Goal: Task Accomplishment & Management: Manage account settings

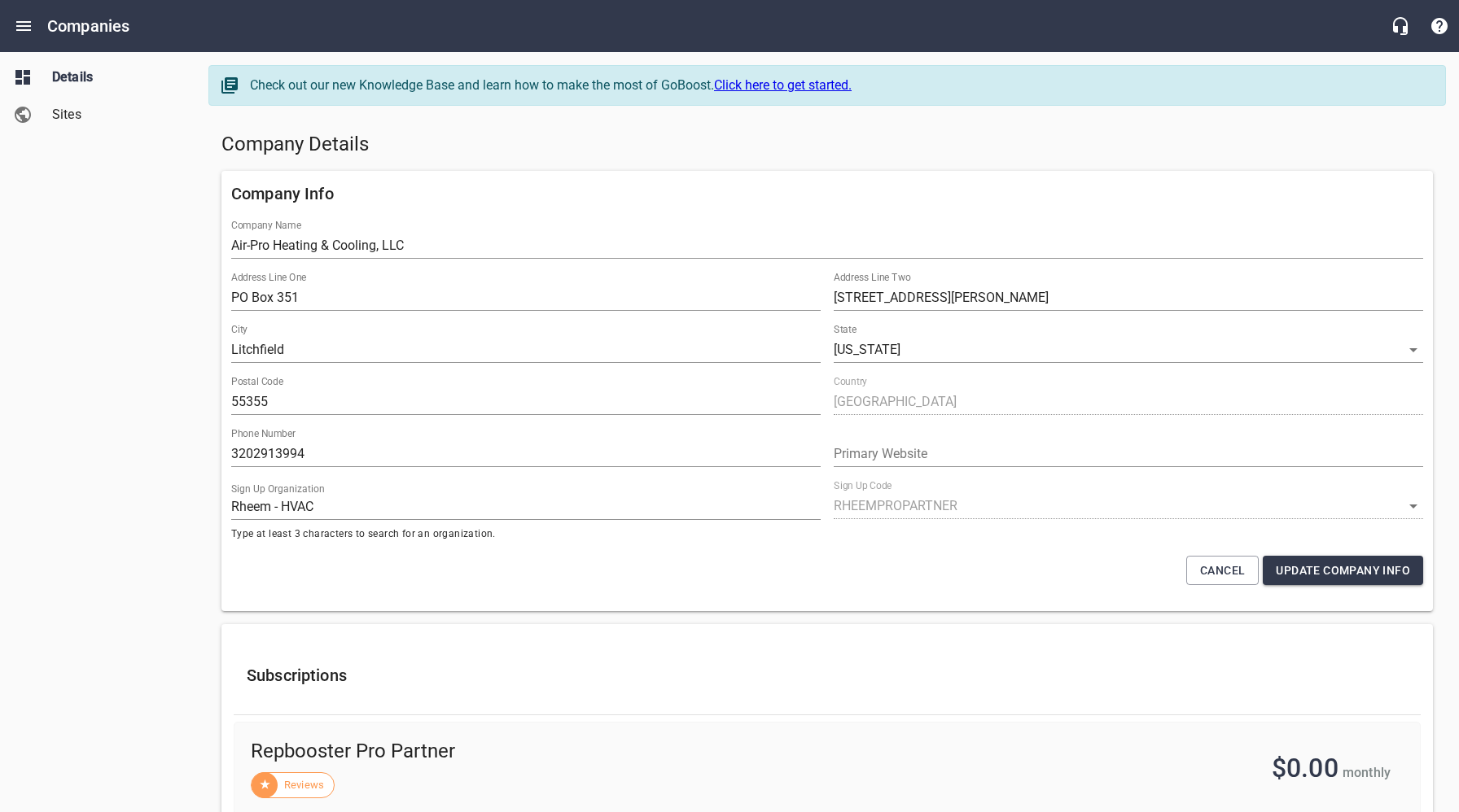
select select "[US_STATE]"
select select "62"
click at [78, 119] on span "Sites" at bounding box center [114, 115] width 124 height 20
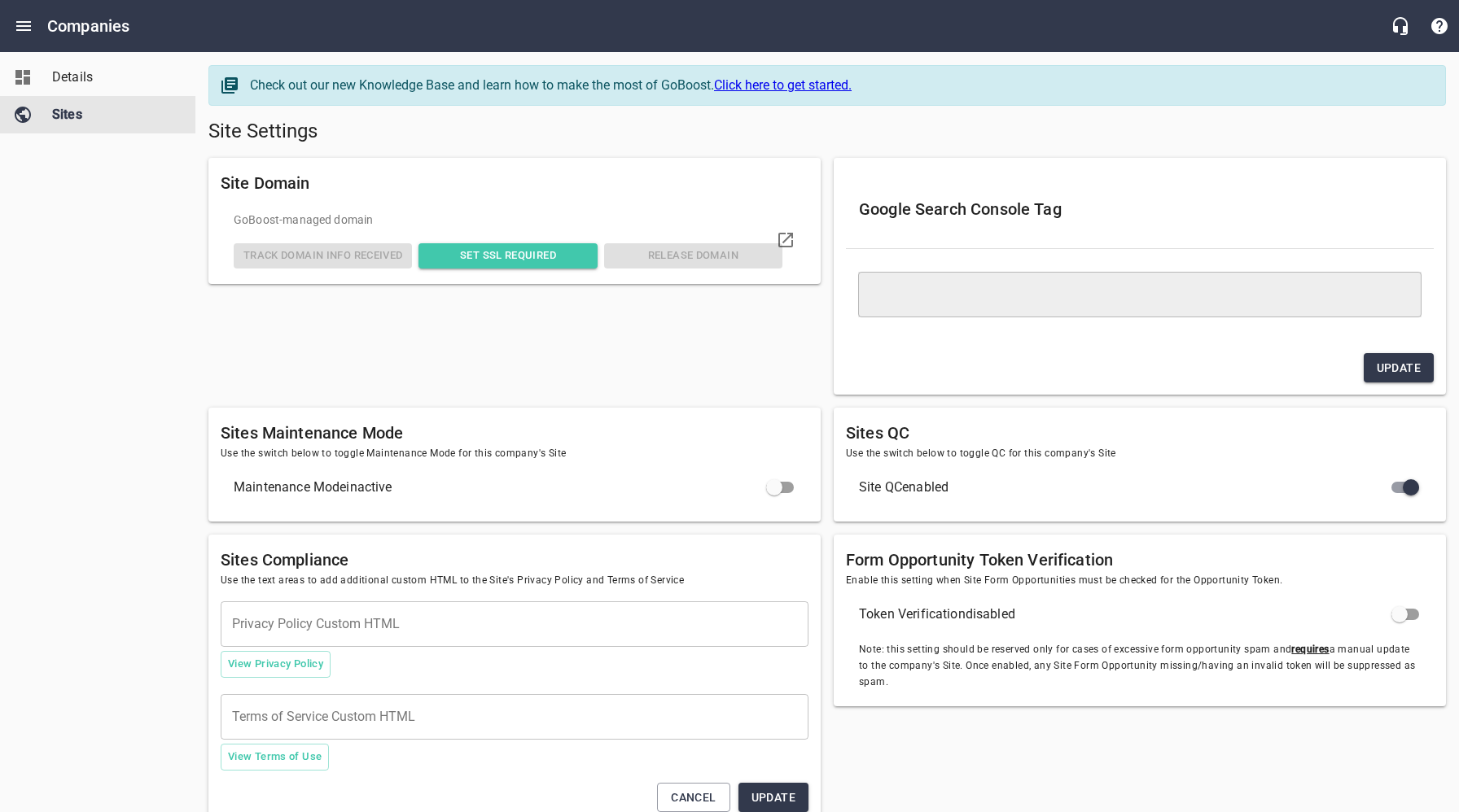
type textarea "<meta name="google-site-verification" content="FvoXRDPVO3iazJcR4oUUKXr2hXq0W5Y-…"
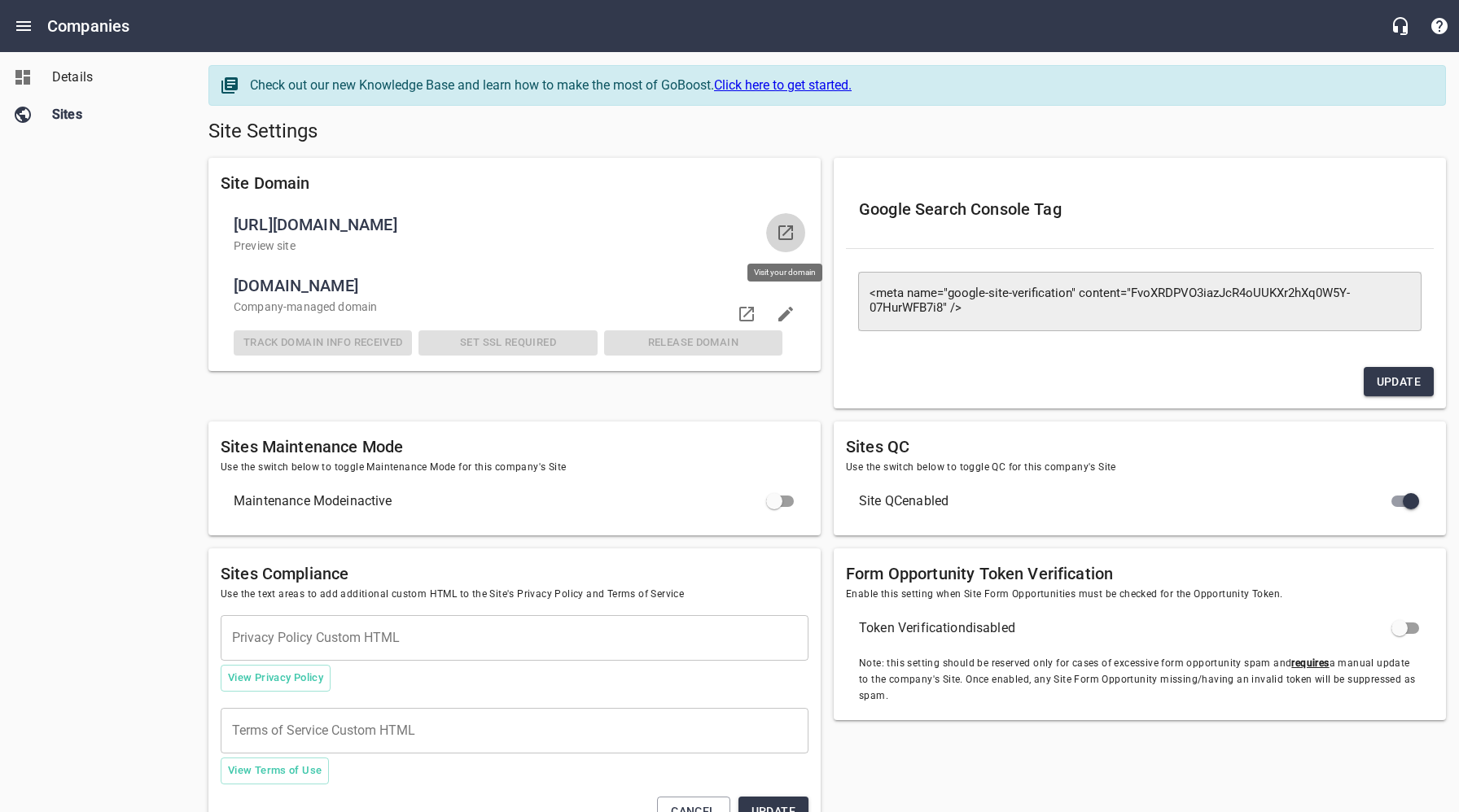
click at [788, 235] on icon at bounding box center [786, 233] width 20 height 20
click at [679, 131] on h5 "Site Settings" at bounding box center [827, 132] width 1238 height 26
click at [844, 134] on h5 "Site Settings" at bounding box center [827, 132] width 1238 height 26
drag, startPoint x: 491, startPoint y: 146, endPoint x: 271, endPoint y: 127, distance: 220.8
click at [491, 146] on div "Site Settings" at bounding box center [827, 131] width 1251 height 39
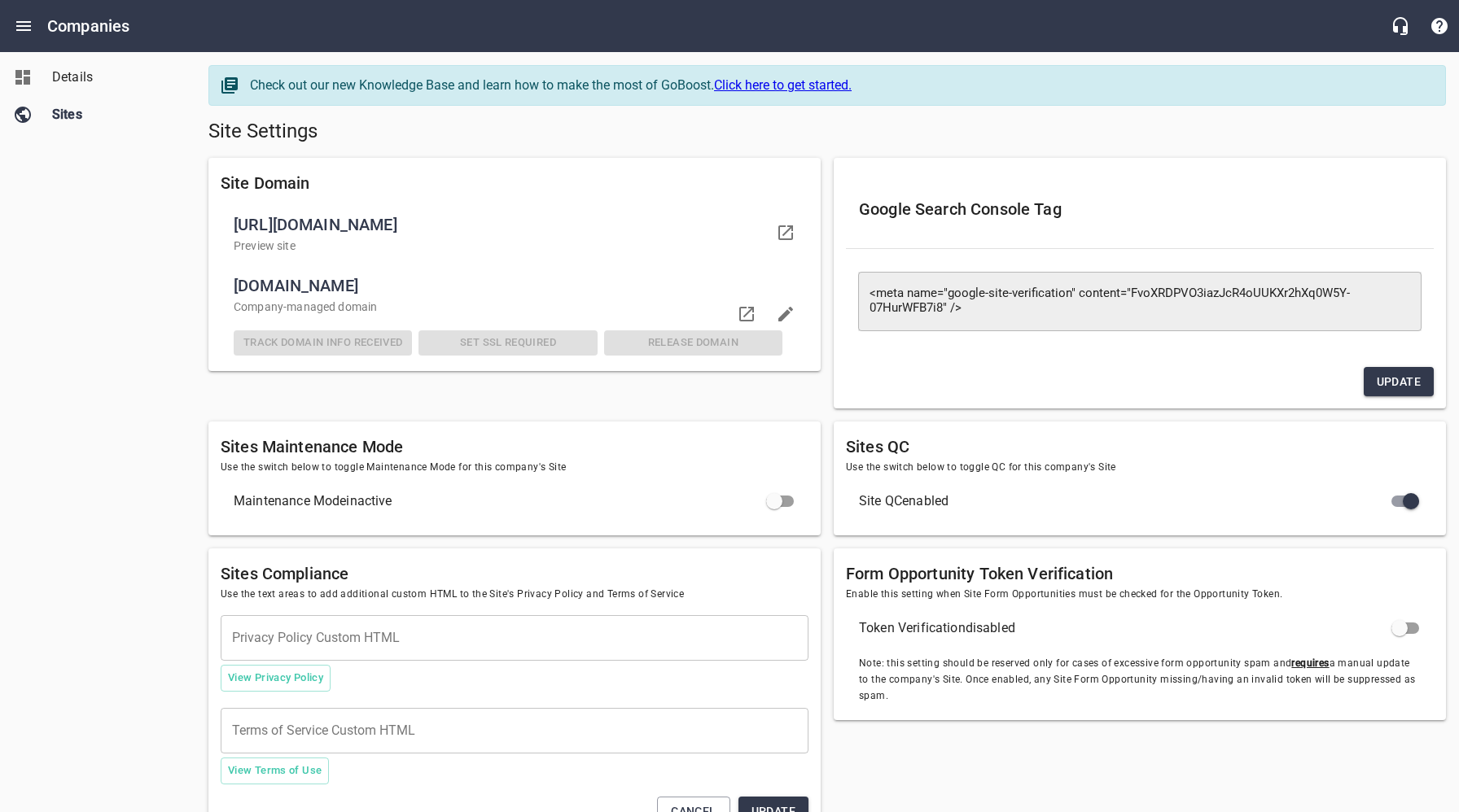
click at [85, 70] on span "Details" at bounding box center [114, 77] width 124 height 20
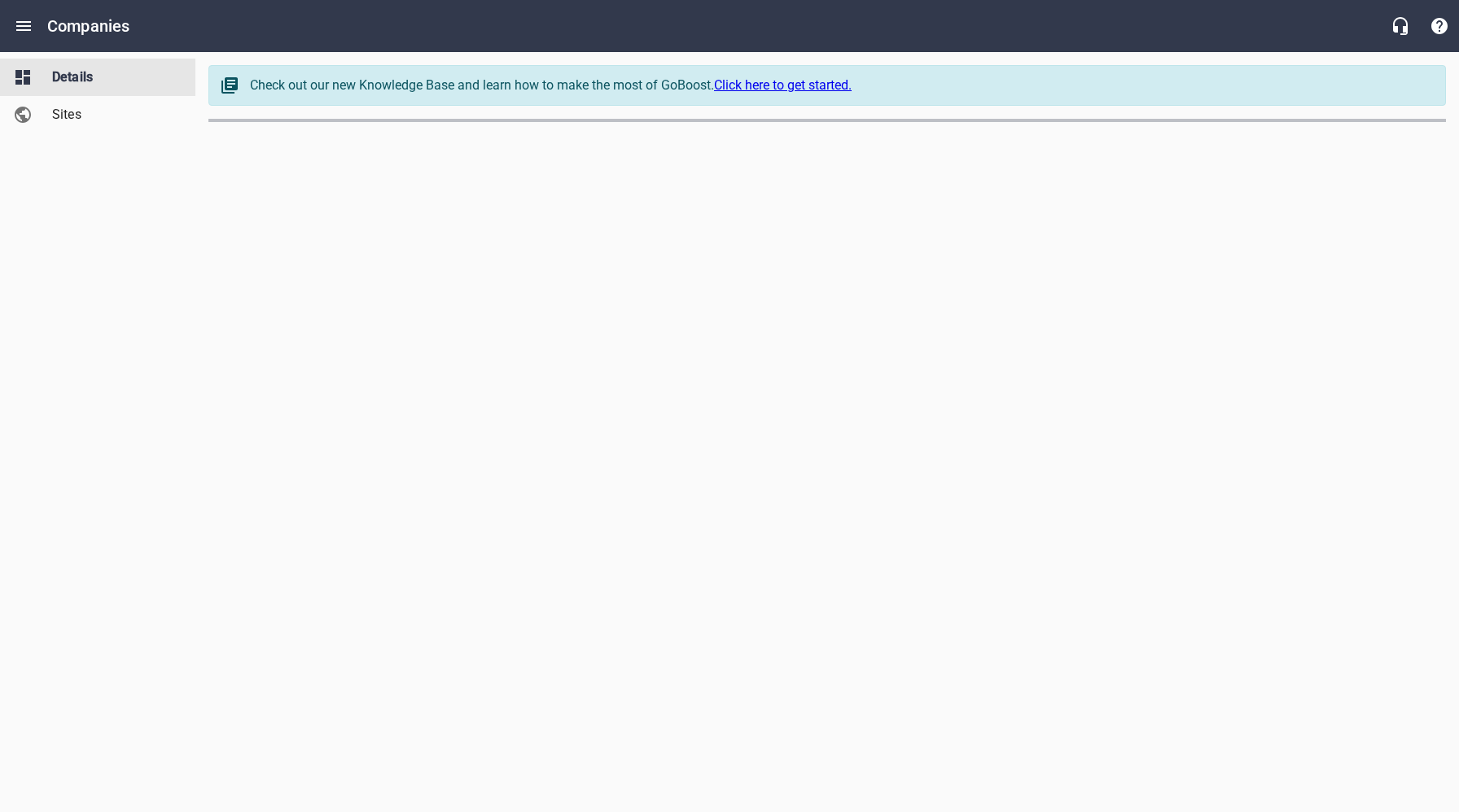
select select "[US_STATE]"
select select "62"
select select "[US_STATE]"
select select "62"
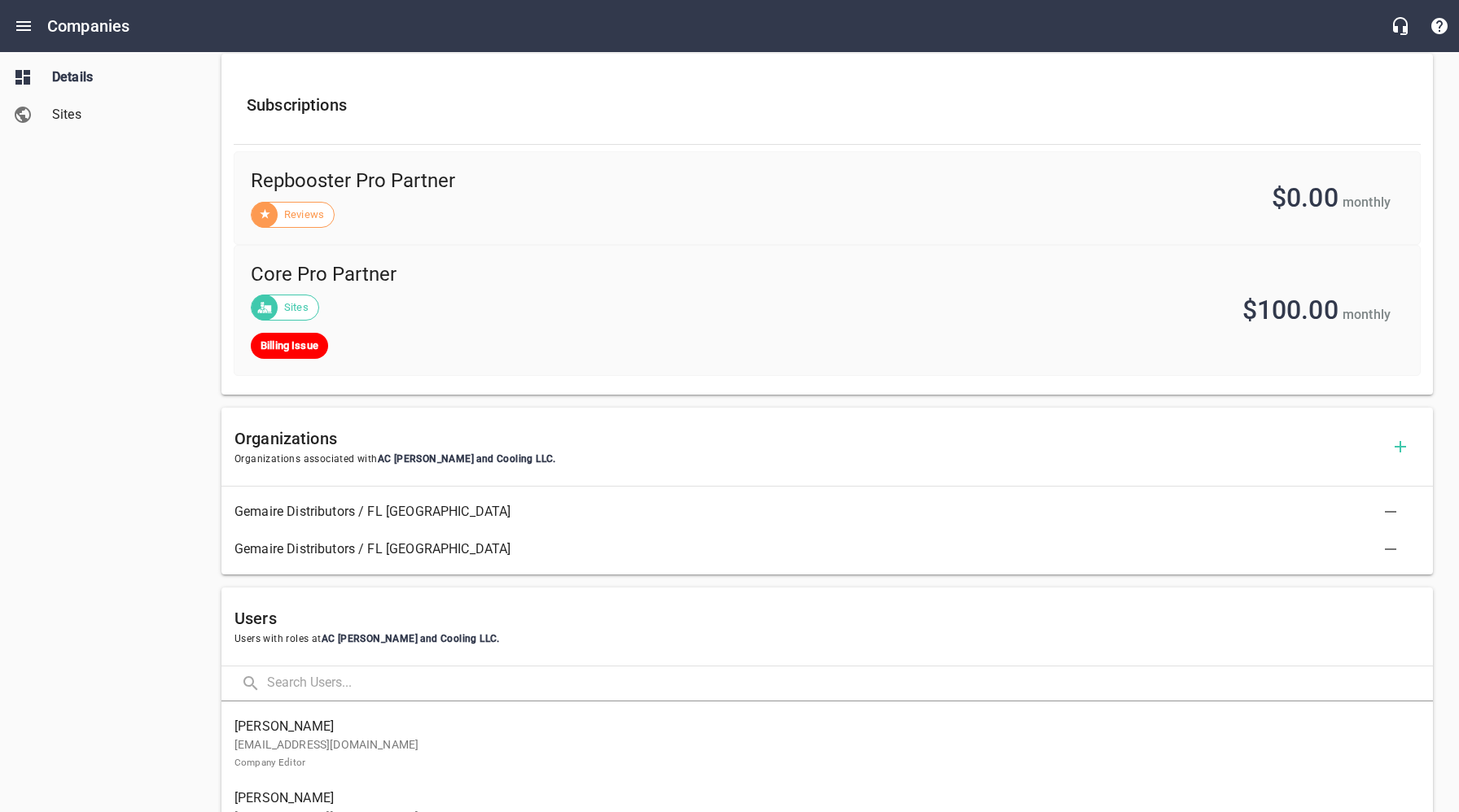
scroll to position [739, 0]
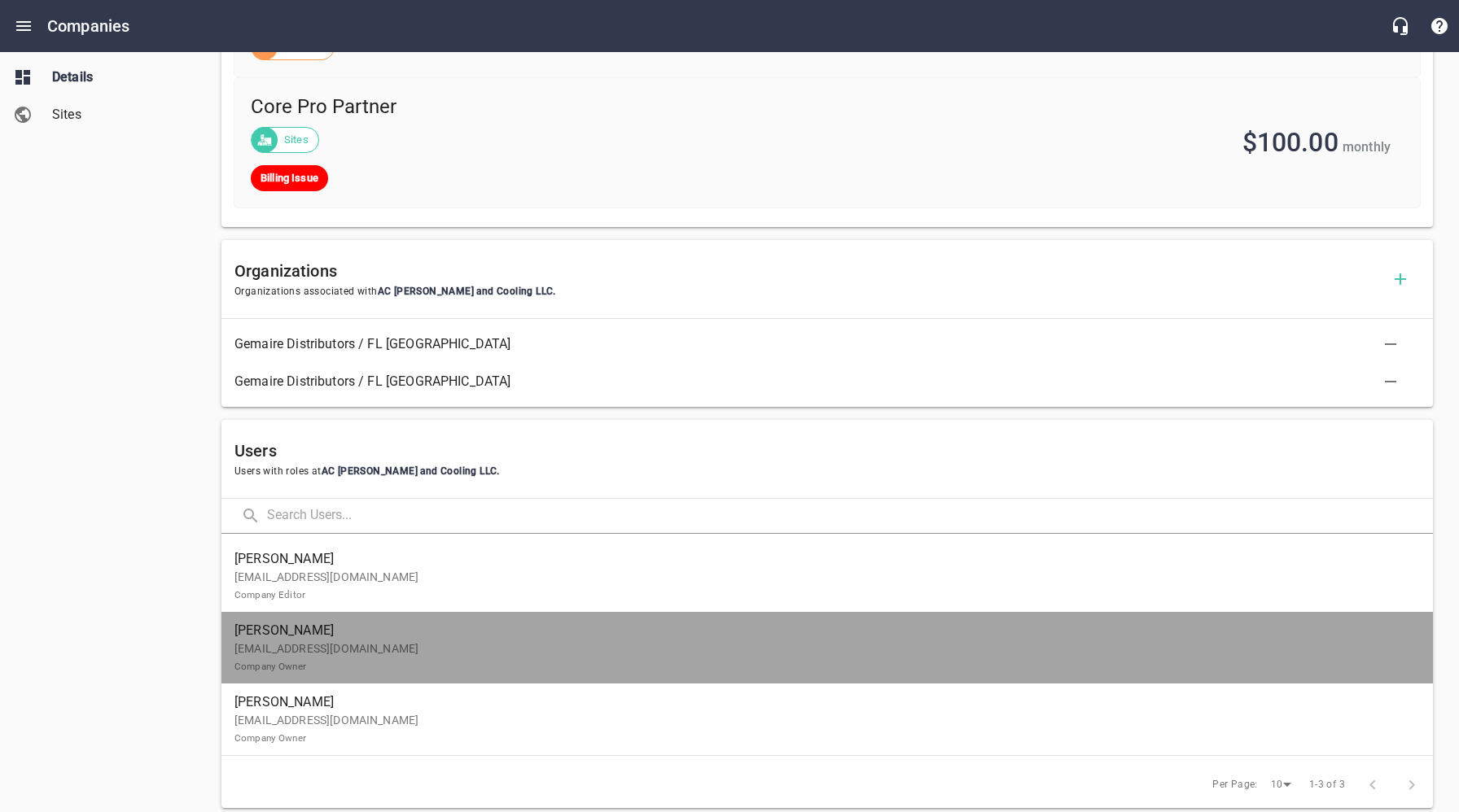
click at [325, 652] on p "[EMAIL_ADDRESS][DOMAIN_NAME] Company Owner" at bounding box center [820, 657] width 1172 height 34
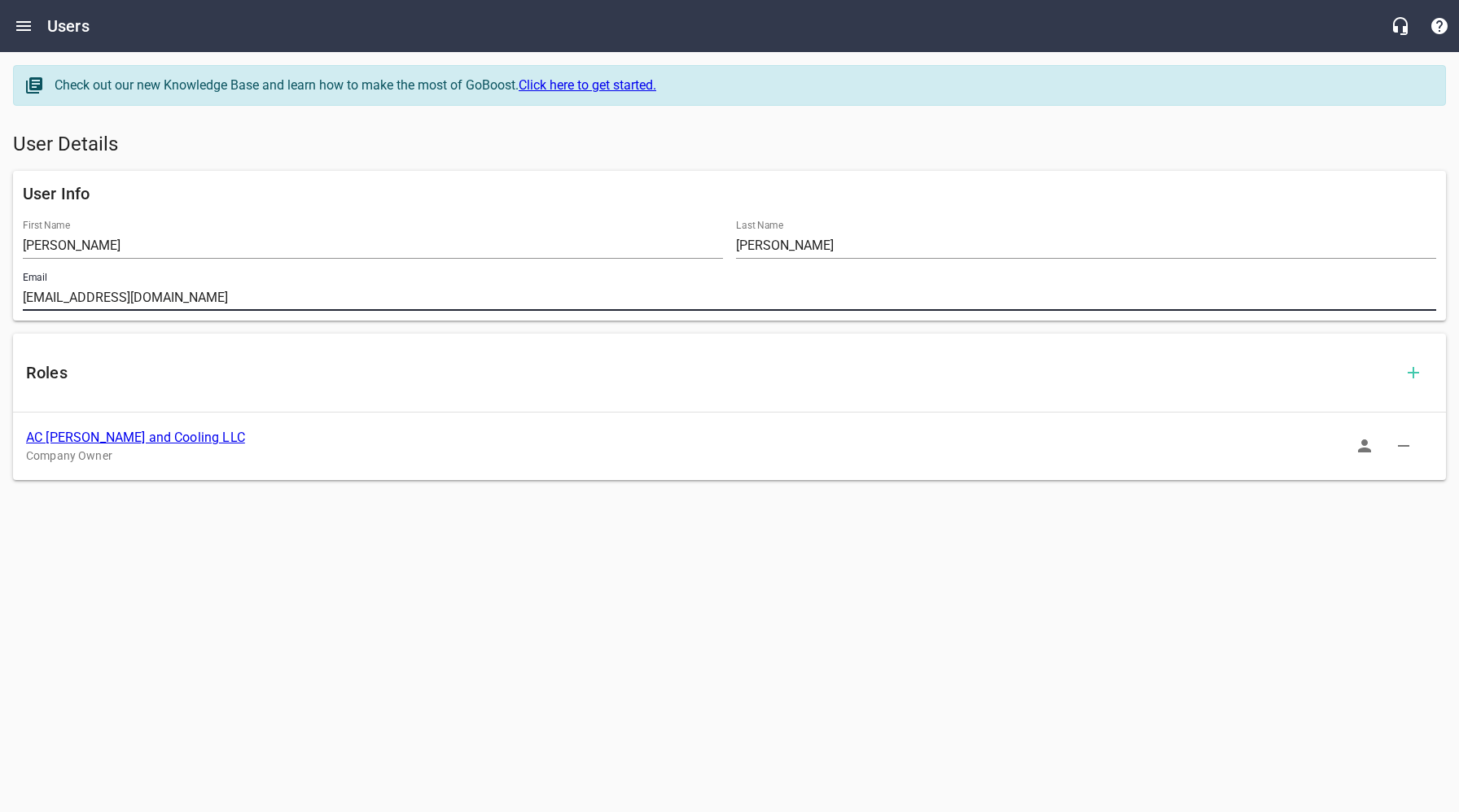
drag, startPoint x: 178, startPoint y: 299, endPoint x: 4, endPoint y: 297, distance: 174.0
click at [7, 297] on div "User Info First Name [PERSON_NAME] Last Name [PERSON_NAME] Email [EMAIL_ADDRESS…" at bounding box center [730, 246] width 1446 height 163
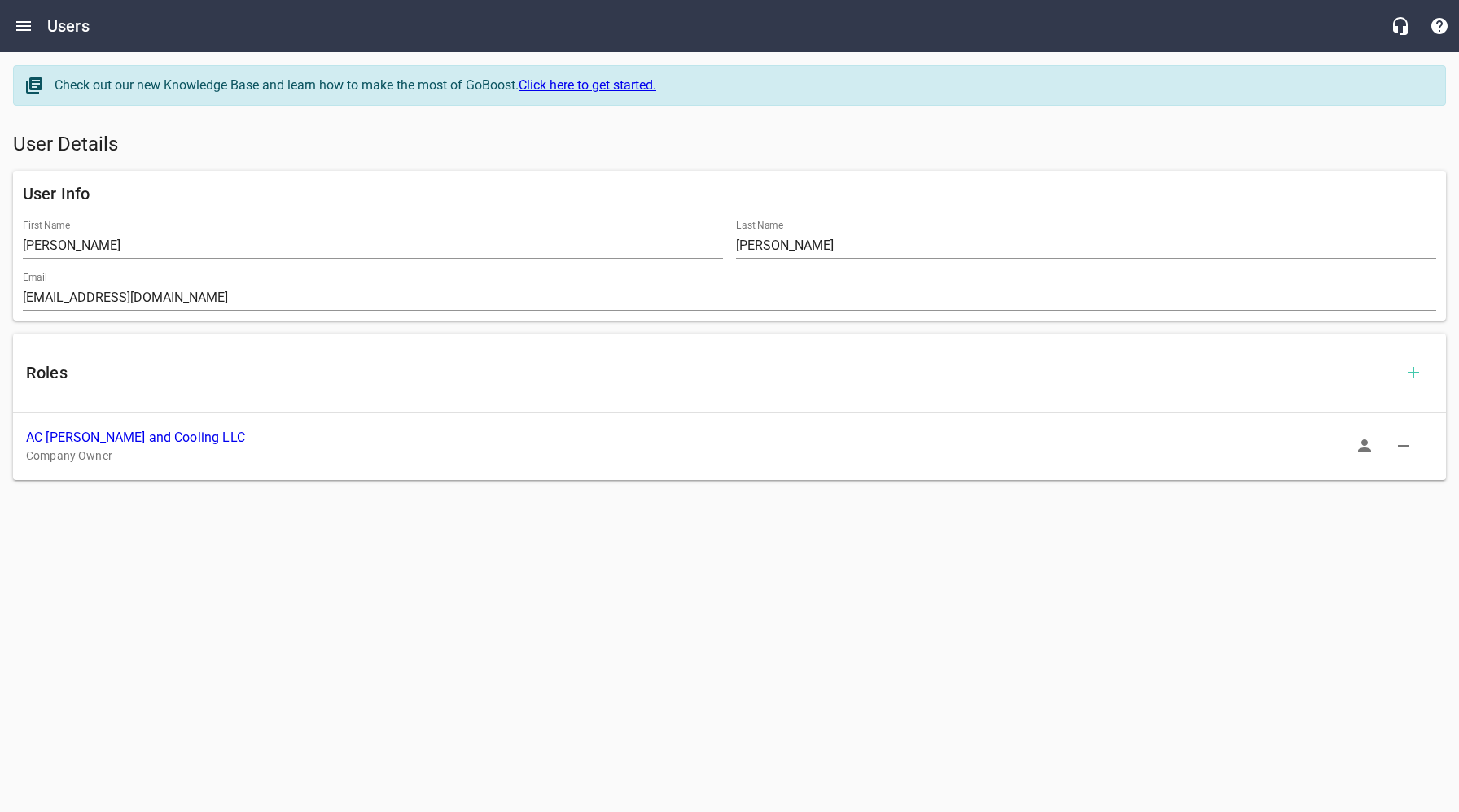
click at [166, 437] on link "AC [PERSON_NAME] and Cooling LLC" at bounding box center [135, 438] width 219 height 16
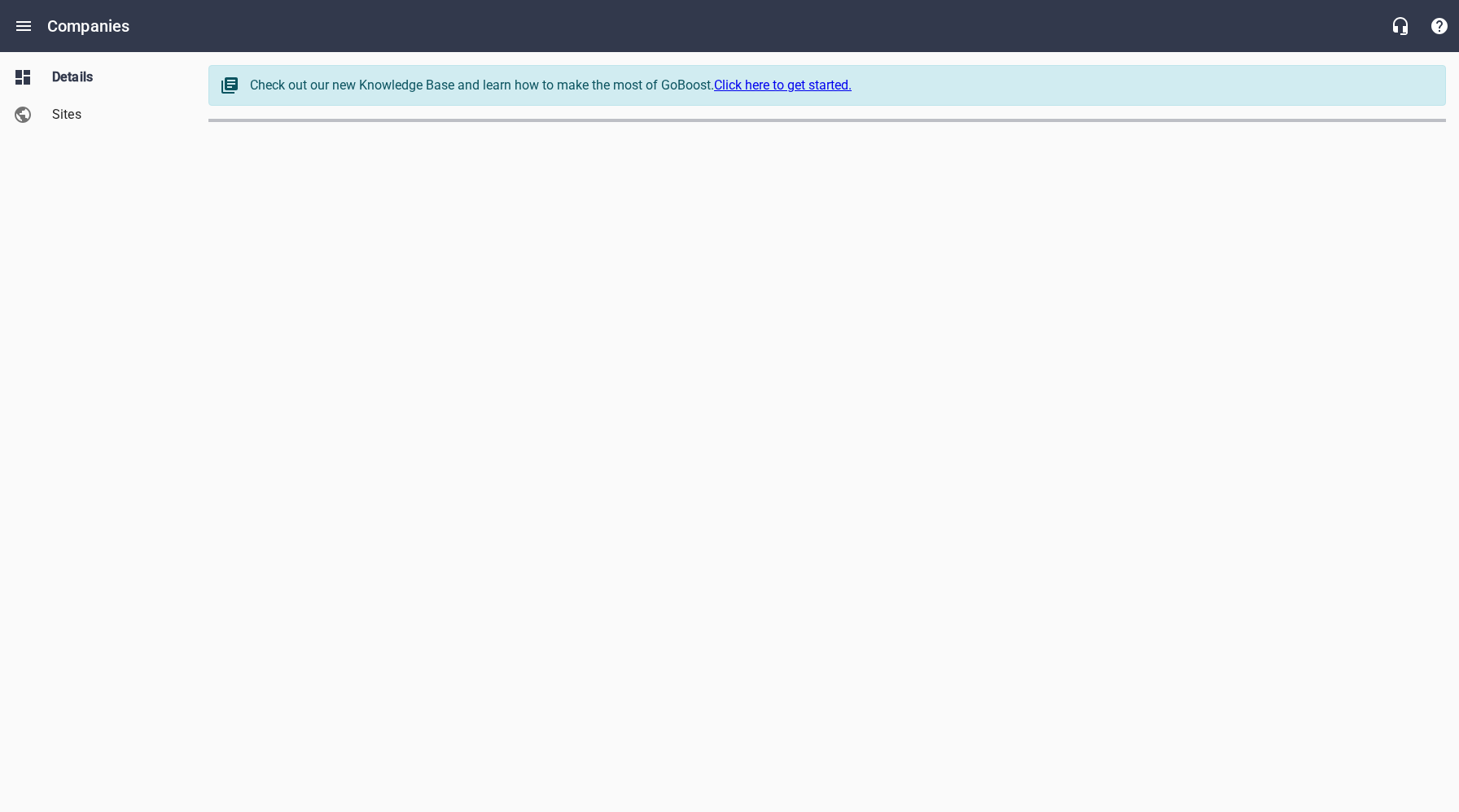
select select "[US_STATE]"
select select "62"
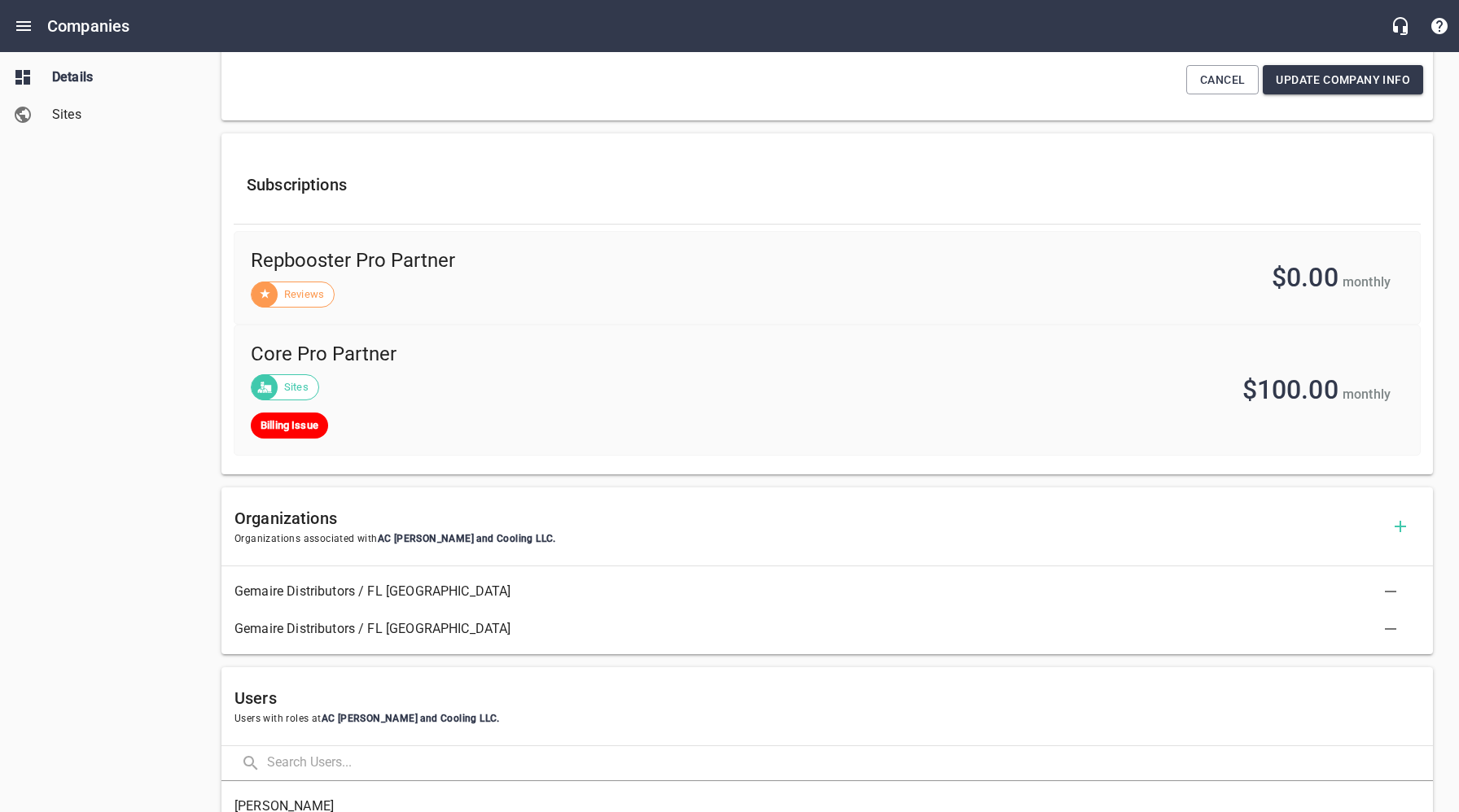
scroll to position [986, 0]
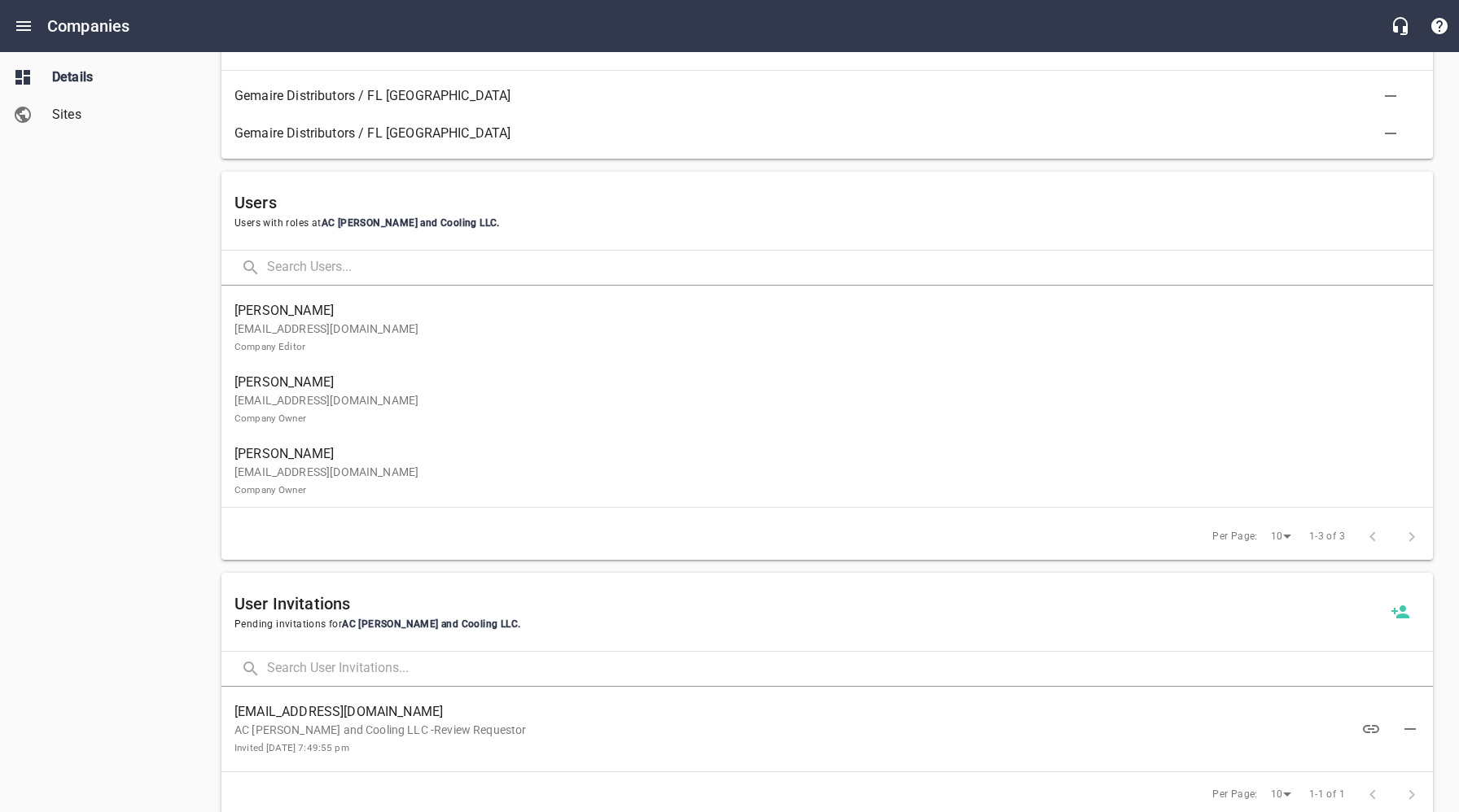
click at [371, 324] on p "acjoecustomhomes@gmail.com Company Editor" at bounding box center [820, 337] width 1172 height 34
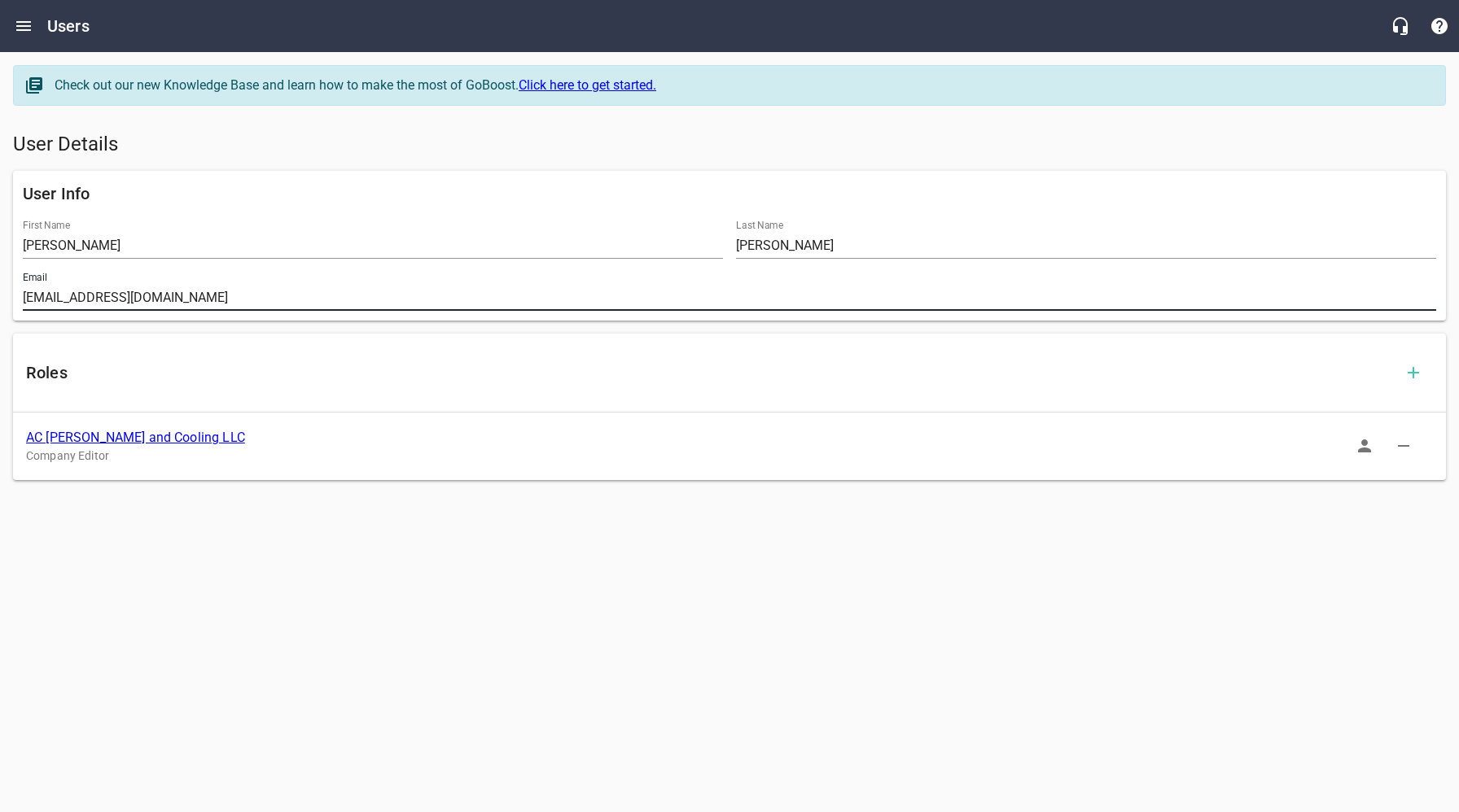
drag, startPoint x: 229, startPoint y: 296, endPoint x: 16, endPoint y: 297, distance: 213.0
click at [17, 297] on div "Email acjoecustomhomes@gmail.com" at bounding box center [729, 291] width 1426 height 53
click at [144, 430] on link "AC Joe Heating and Cooling LLC" at bounding box center [135, 438] width 219 height 16
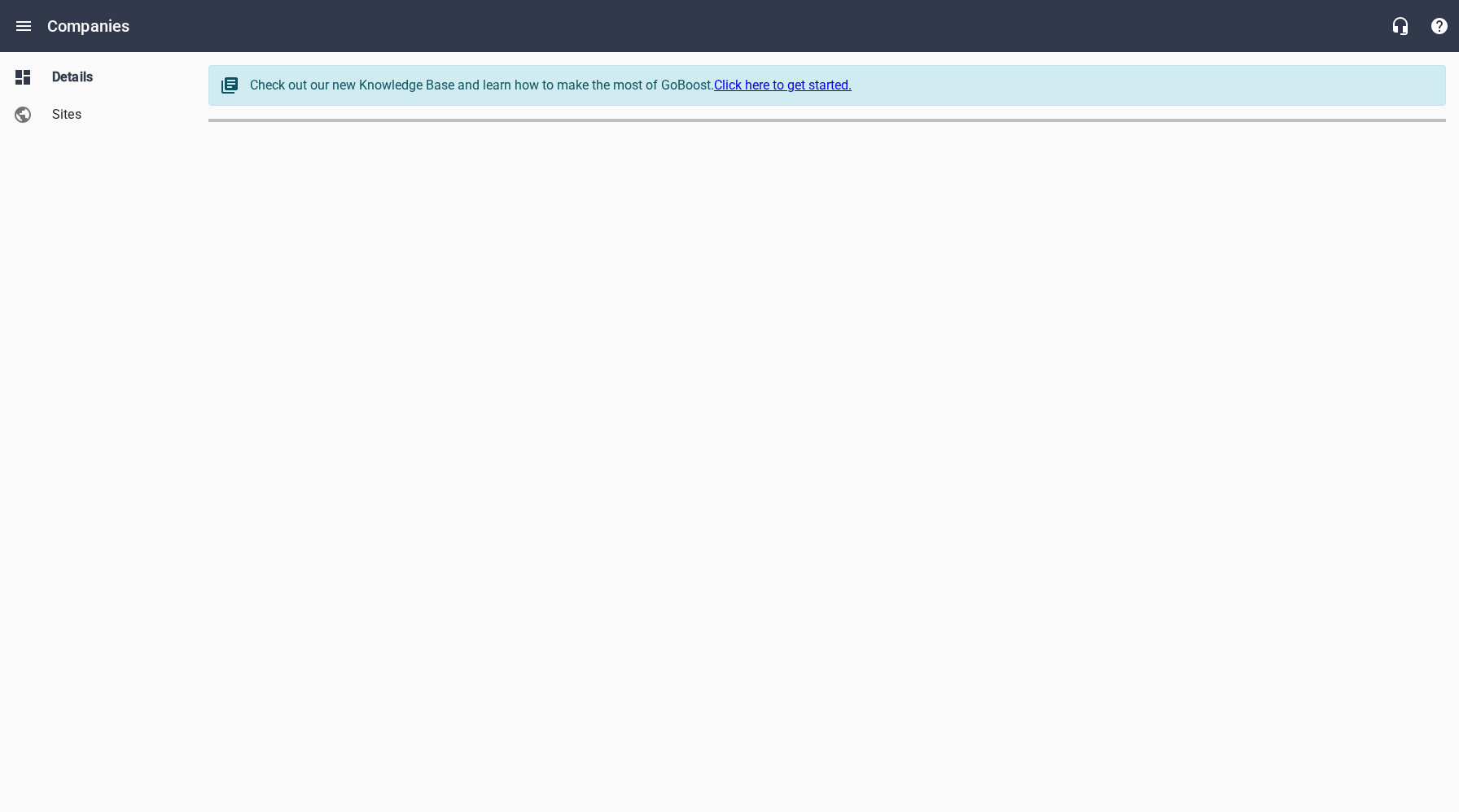
select select "[US_STATE]"
select select "62"
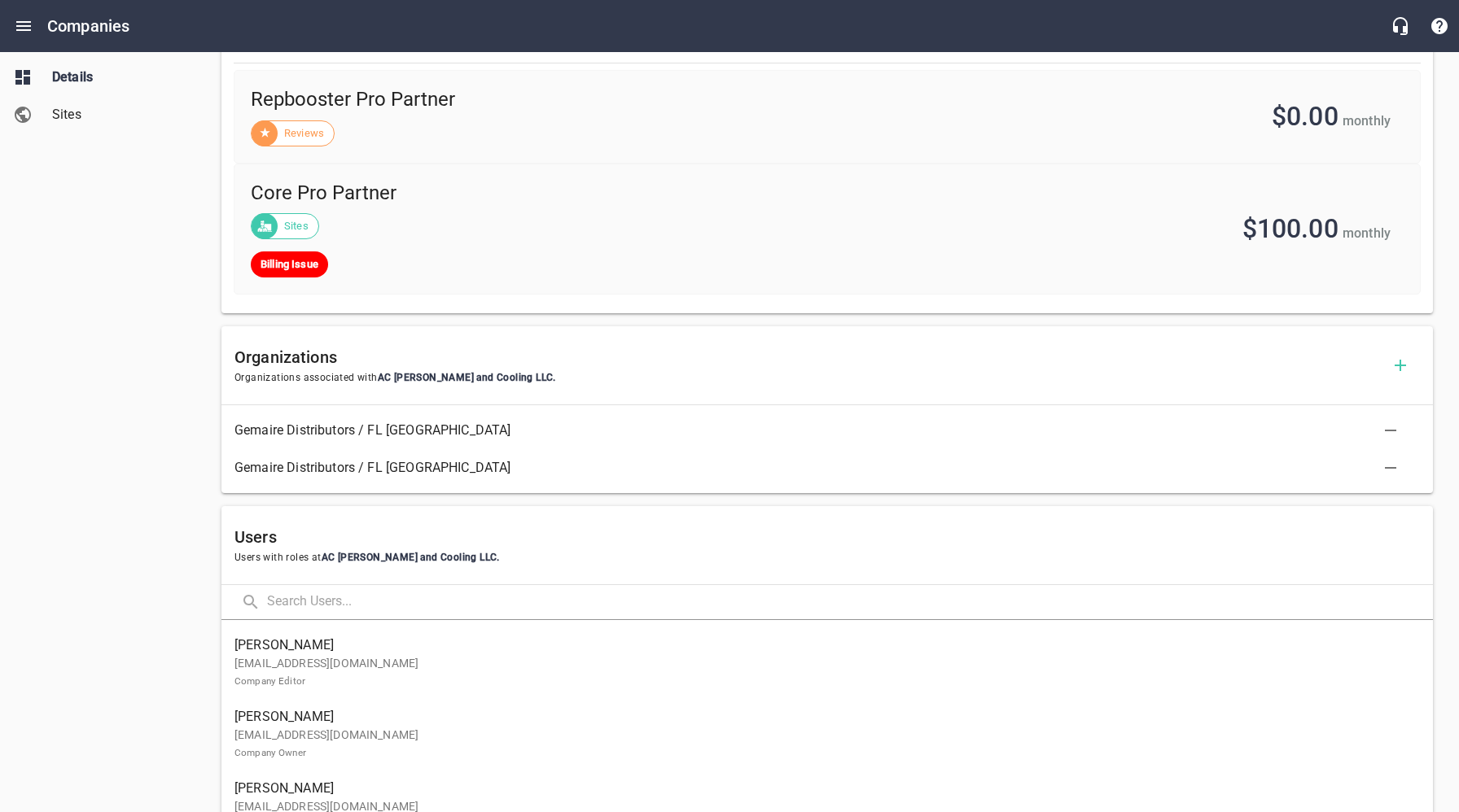
scroll to position [967, 0]
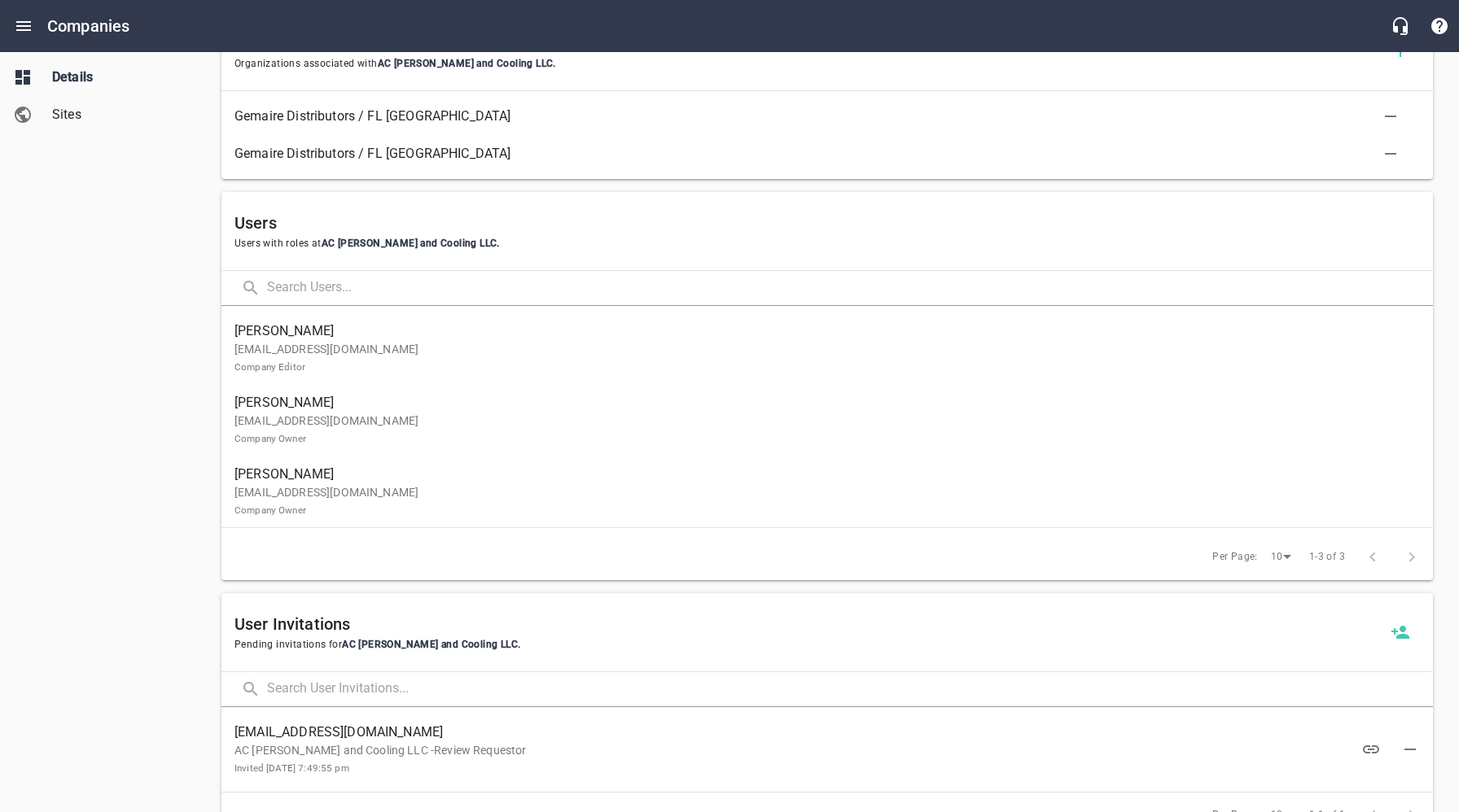
click at [166, 613] on div "Details Sites" at bounding box center [98, 406] width 196 height 812
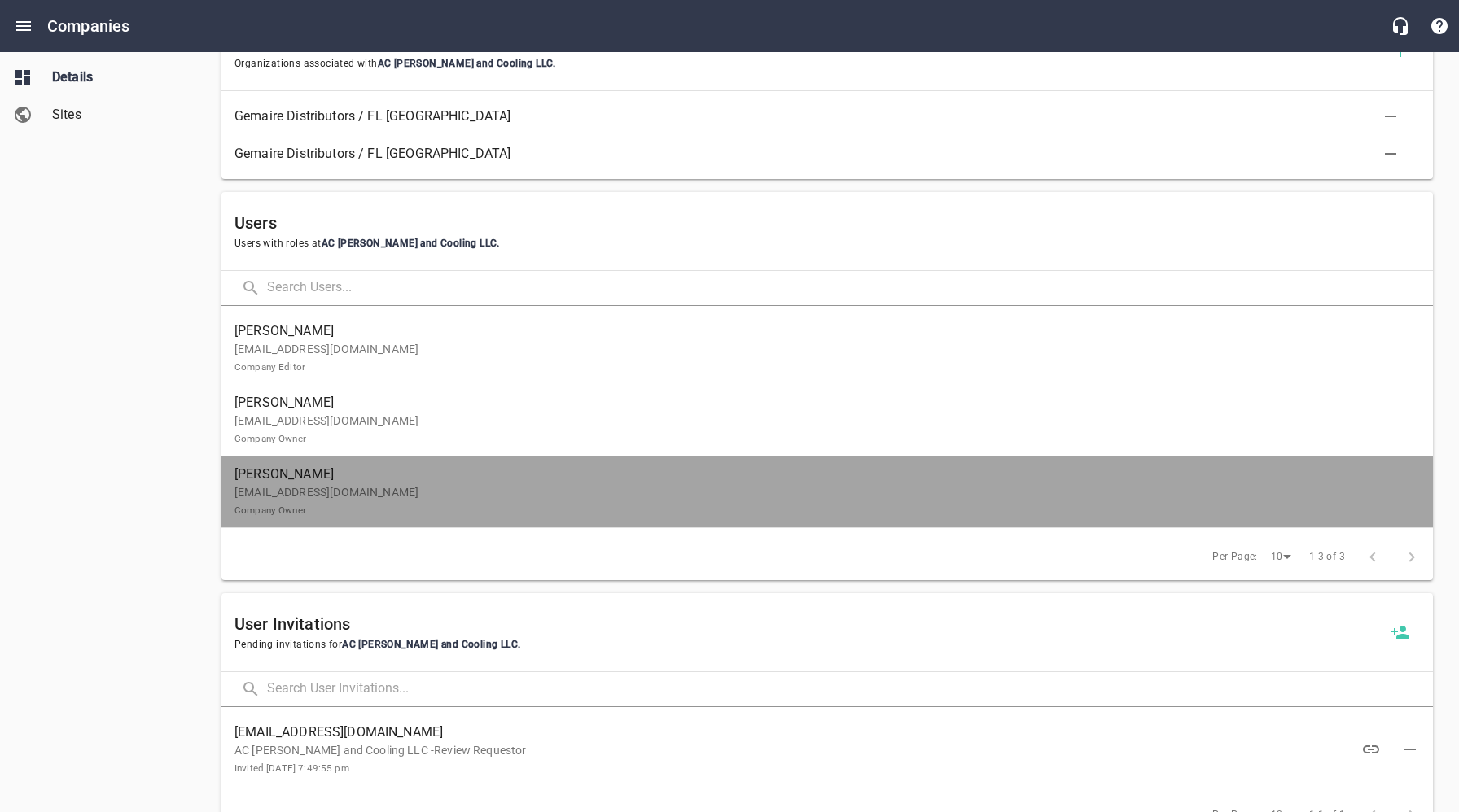
click at [349, 492] on p "lindadmcnall@gmail.com Company Owner" at bounding box center [820, 502] width 1172 height 34
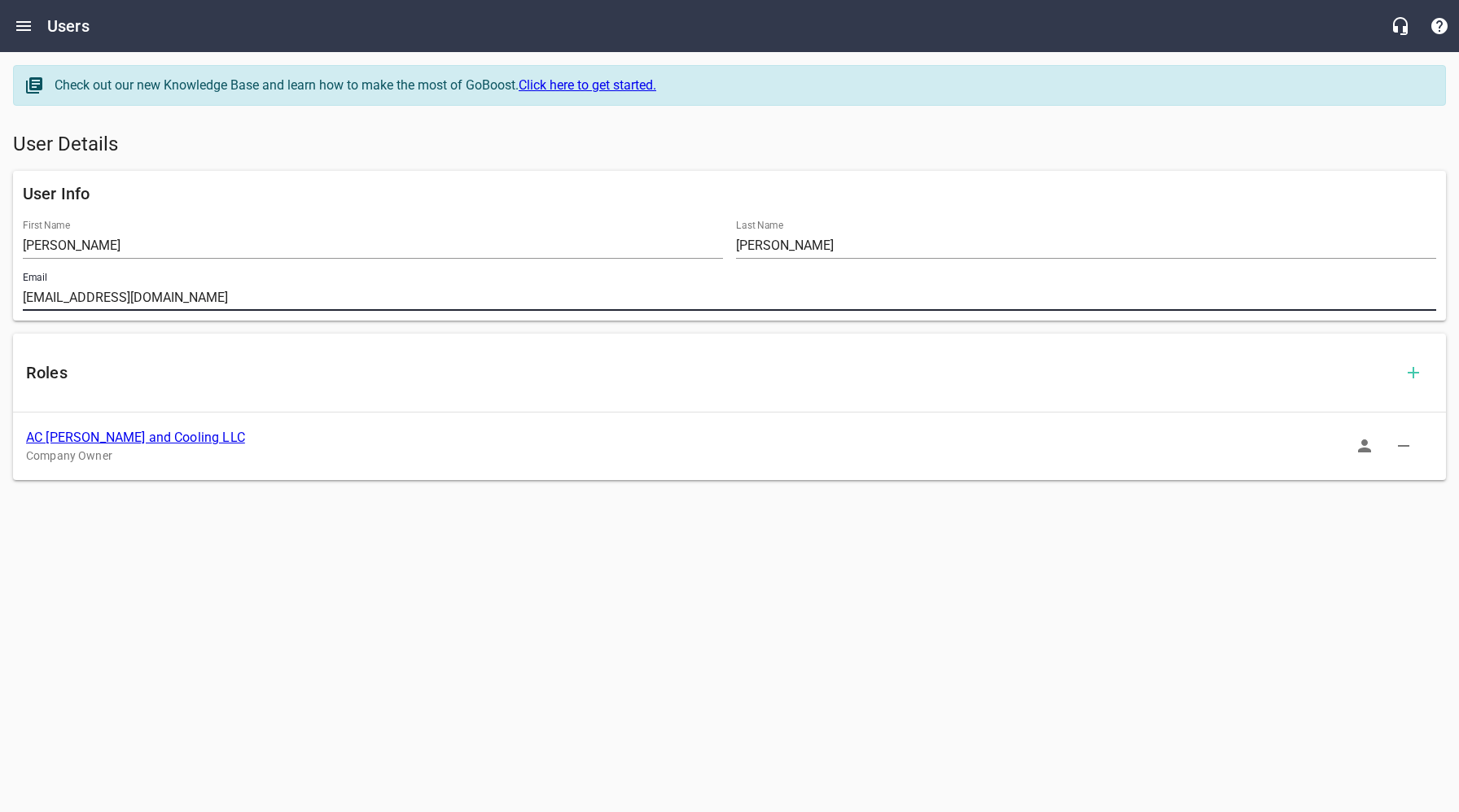
drag, startPoint x: 198, startPoint y: 292, endPoint x: 7, endPoint y: 297, distance: 191.1
click at [7, 297] on div "User Info First Name Linda Last Name McNall Email lindadmcnall@gmail.com" at bounding box center [730, 246] width 1446 height 163
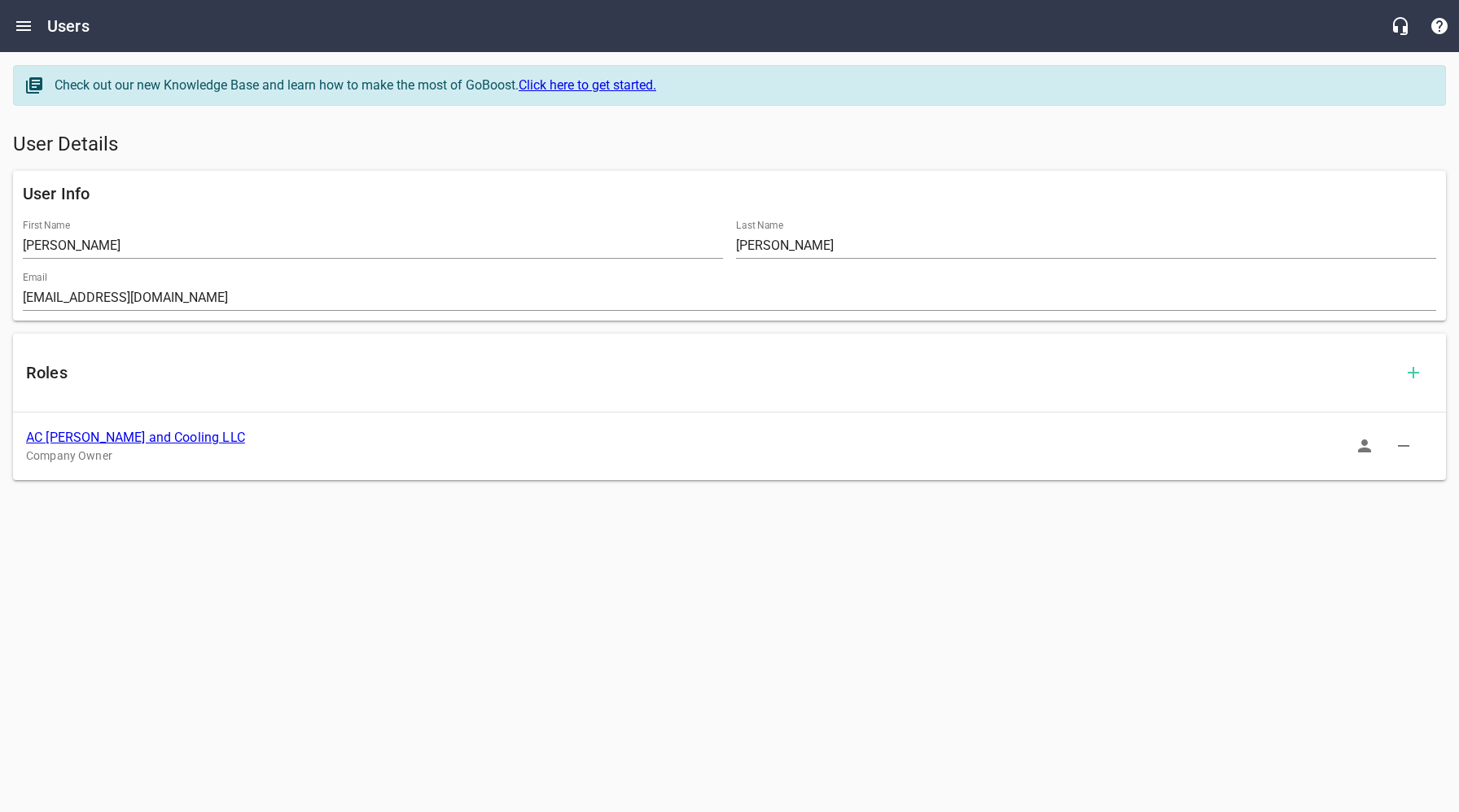
click at [178, 439] on link "AC Joe Heating and Cooling LLC" at bounding box center [135, 438] width 219 height 16
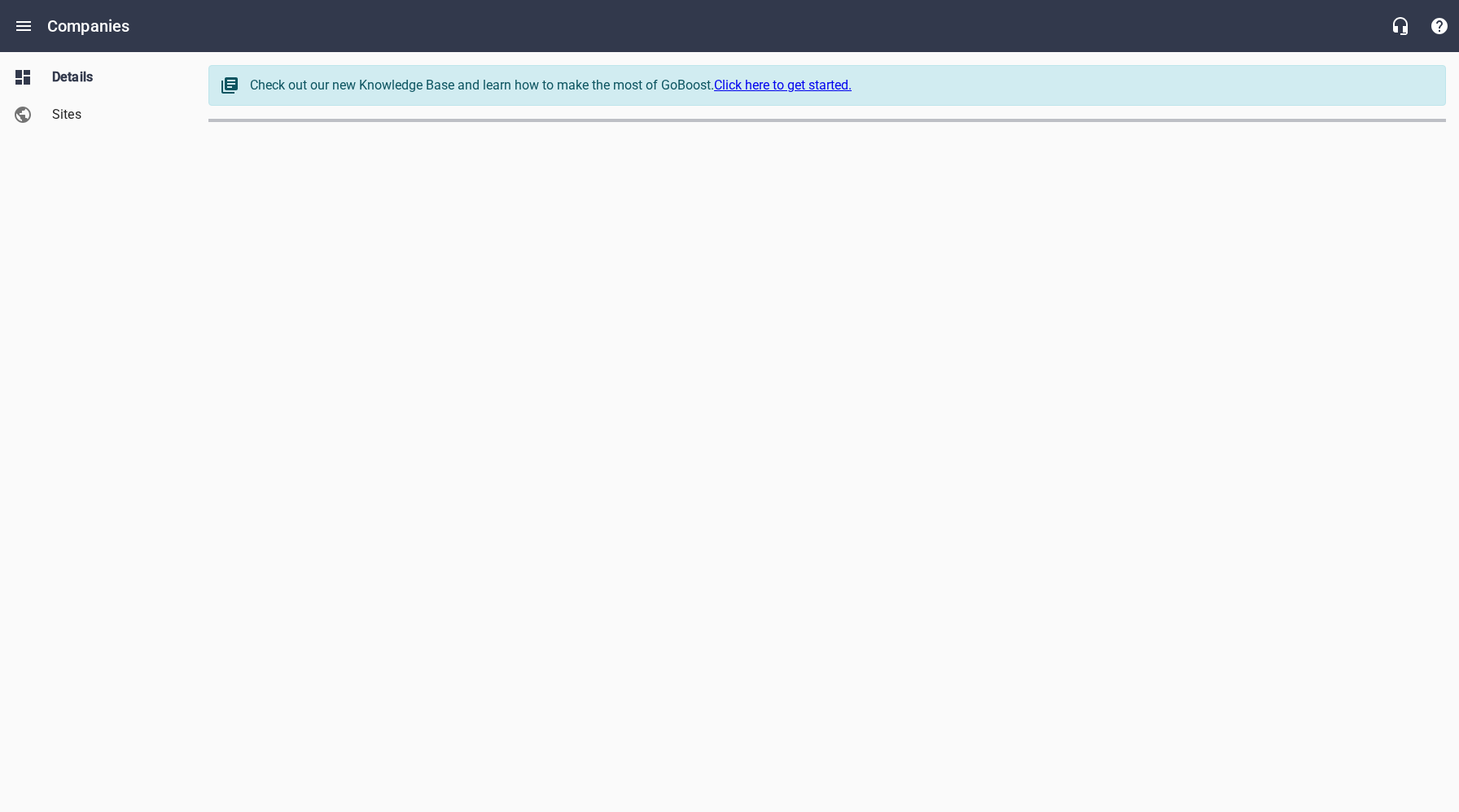
select select "[US_STATE]"
select select "62"
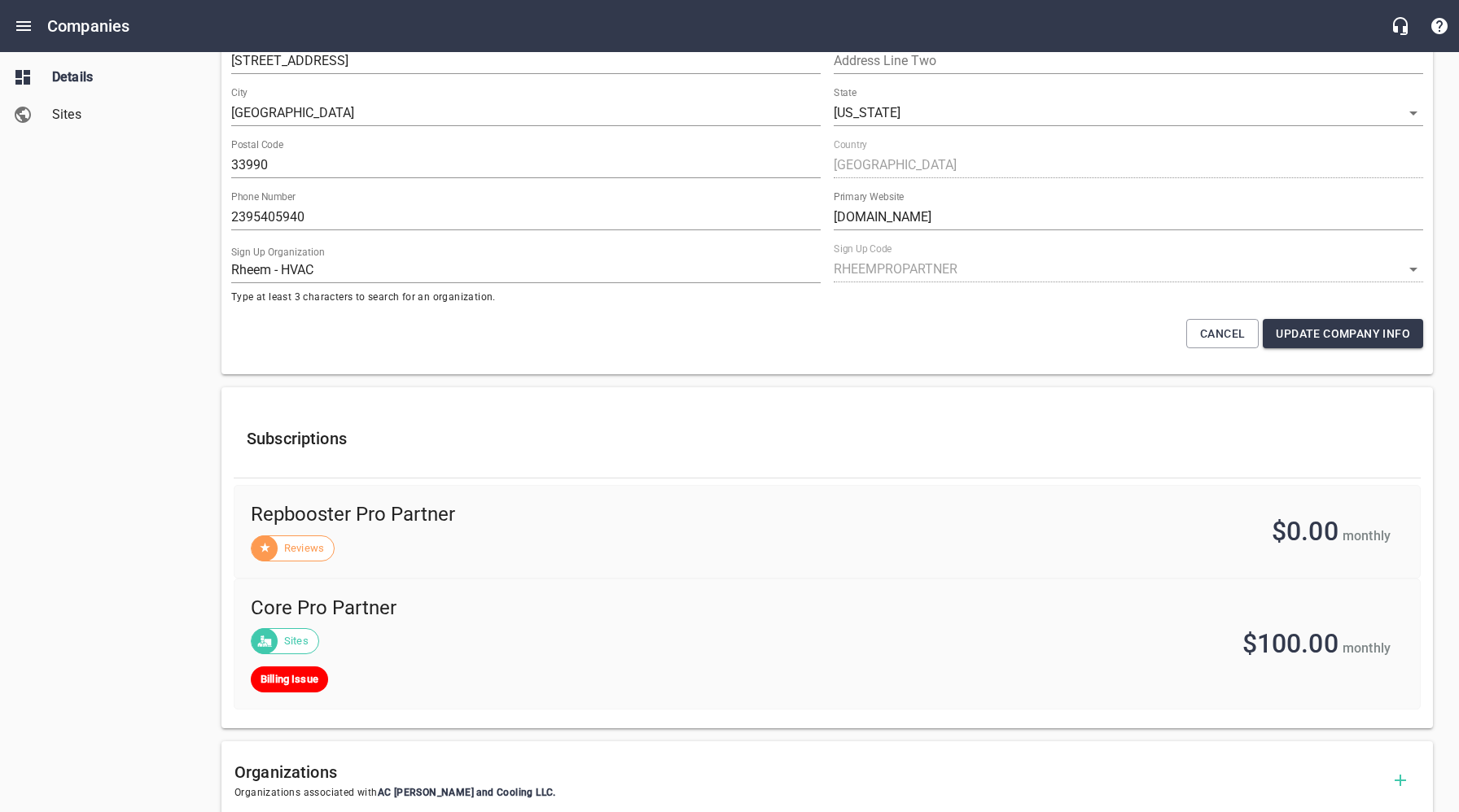
scroll to position [239, 0]
drag, startPoint x: 78, startPoint y: 123, endPoint x: 93, endPoint y: 138, distance: 21.2
click at [78, 123] on span "Sites" at bounding box center [114, 115] width 124 height 20
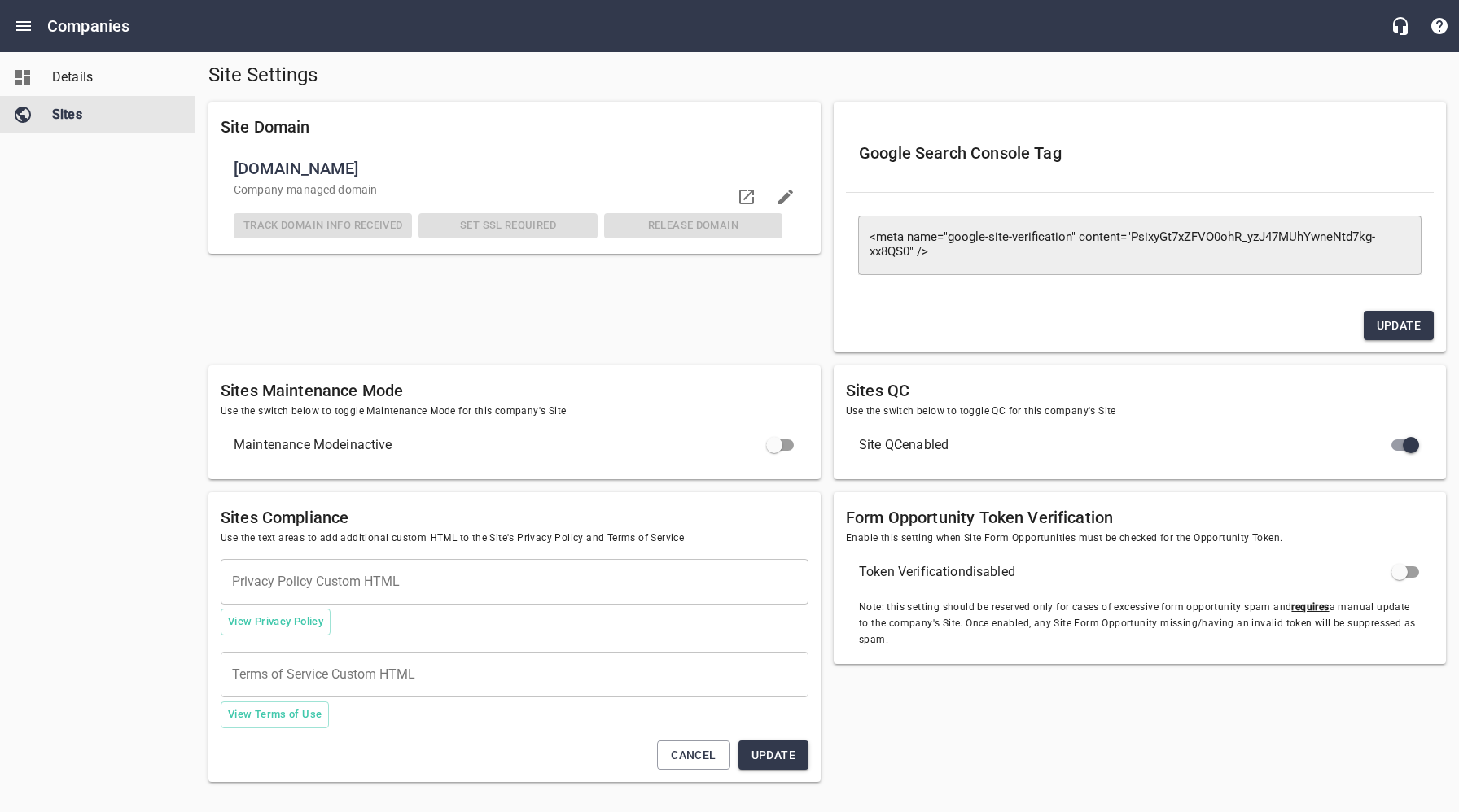
scroll to position [70, 0]
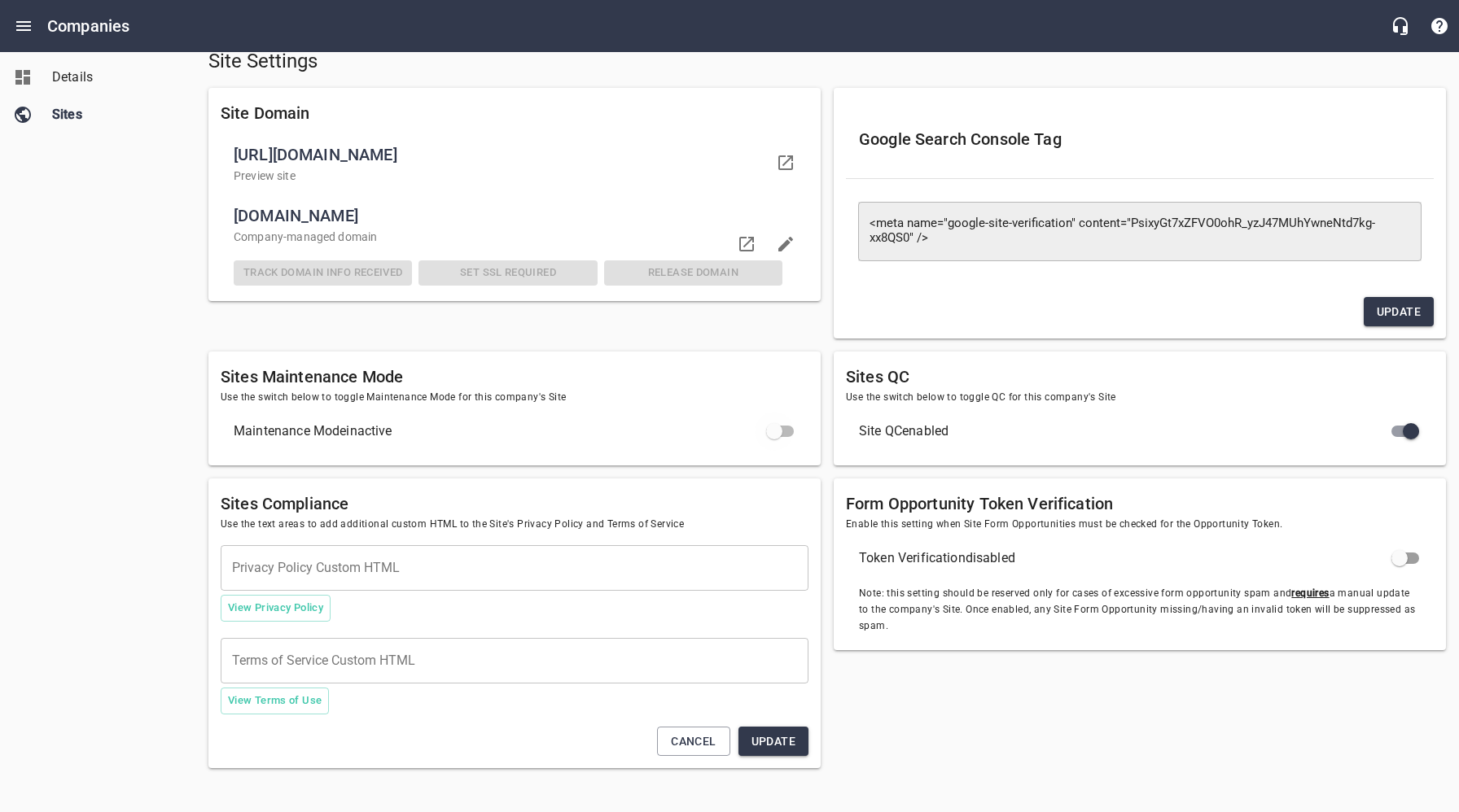
click at [789, 430] on input "checkbox" at bounding box center [774, 430] width 39 height 39
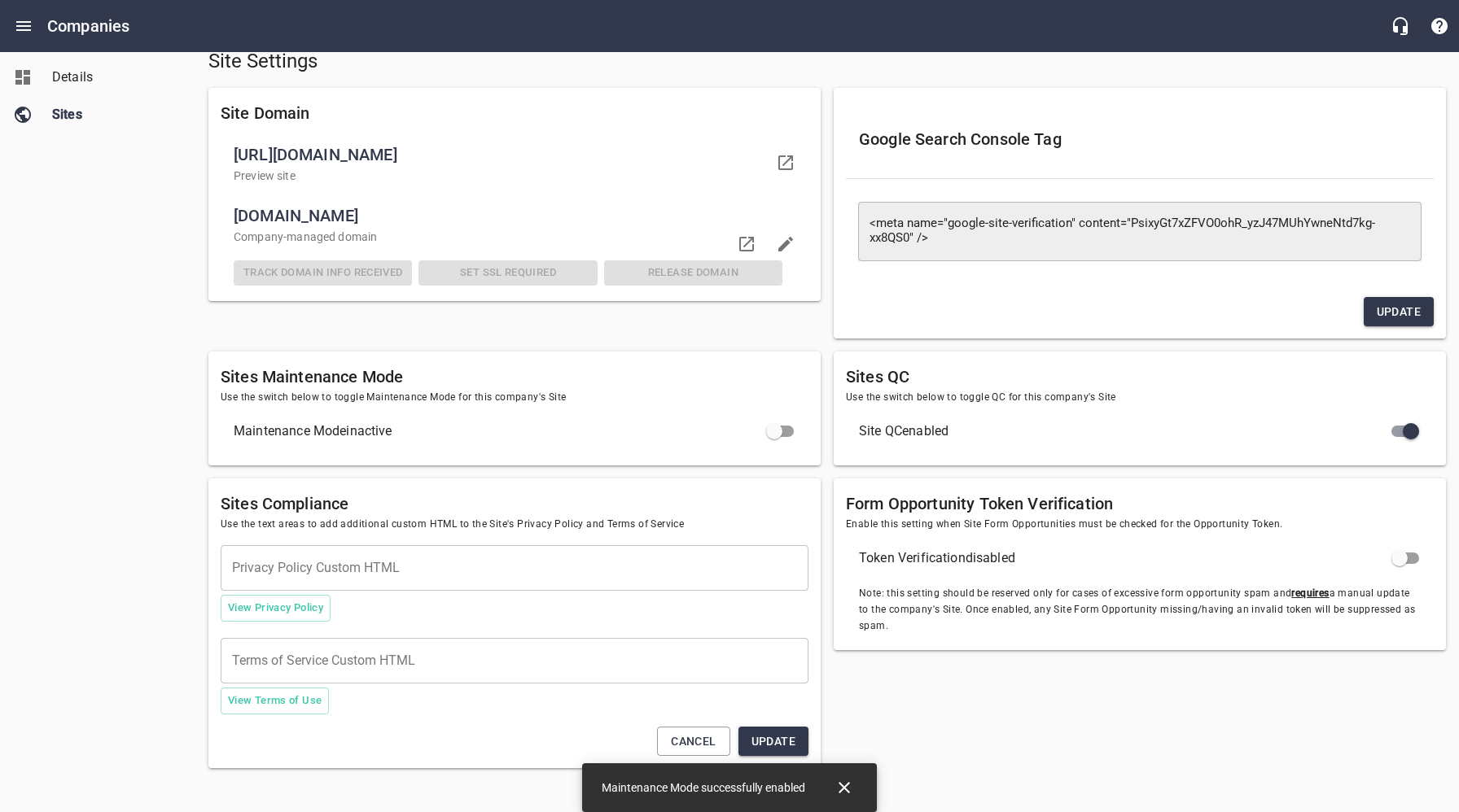
checkbox input "true"
checkbox input "false"
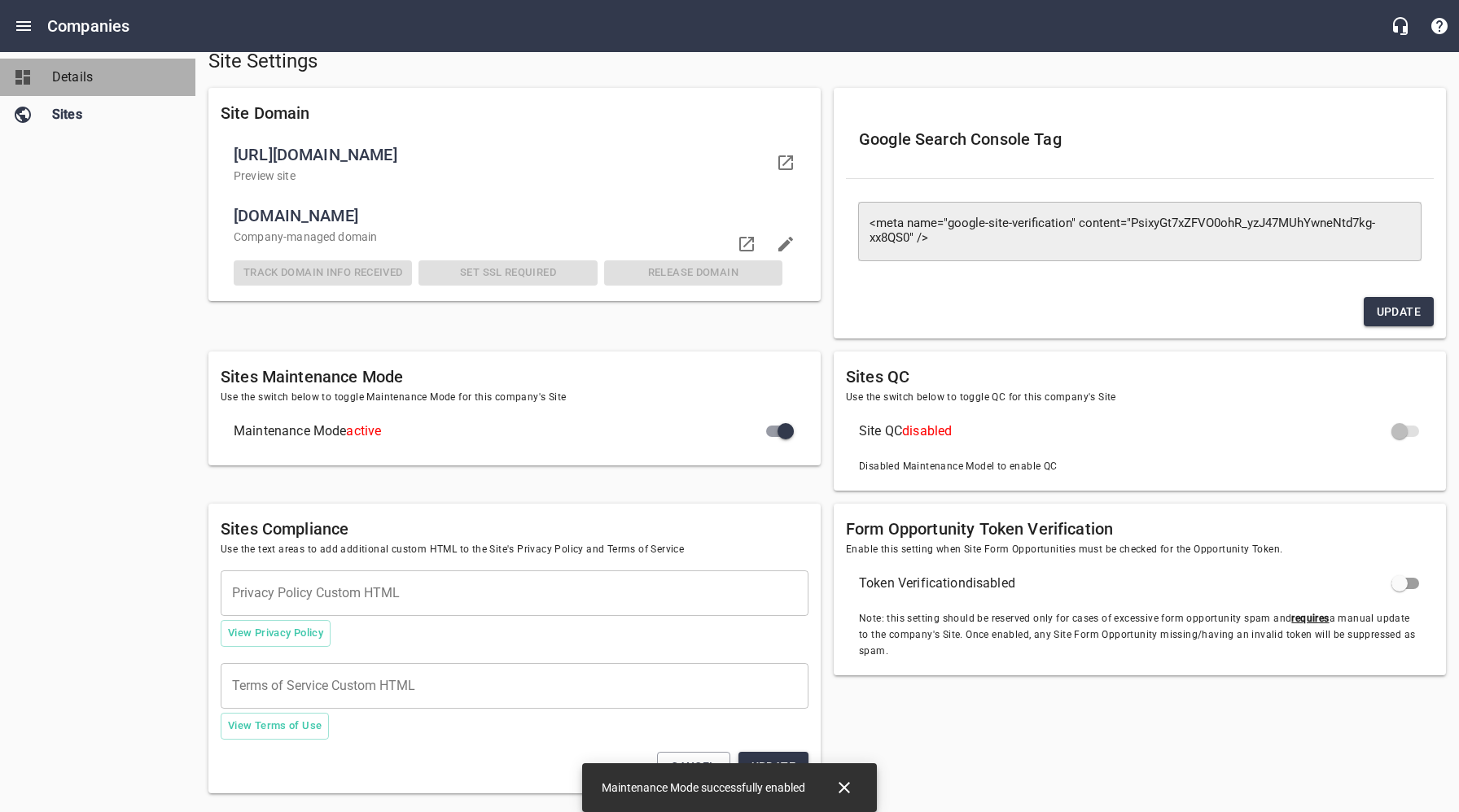
click at [88, 80] on span "Details" at bounding box center [114, 77] width 124 height 20
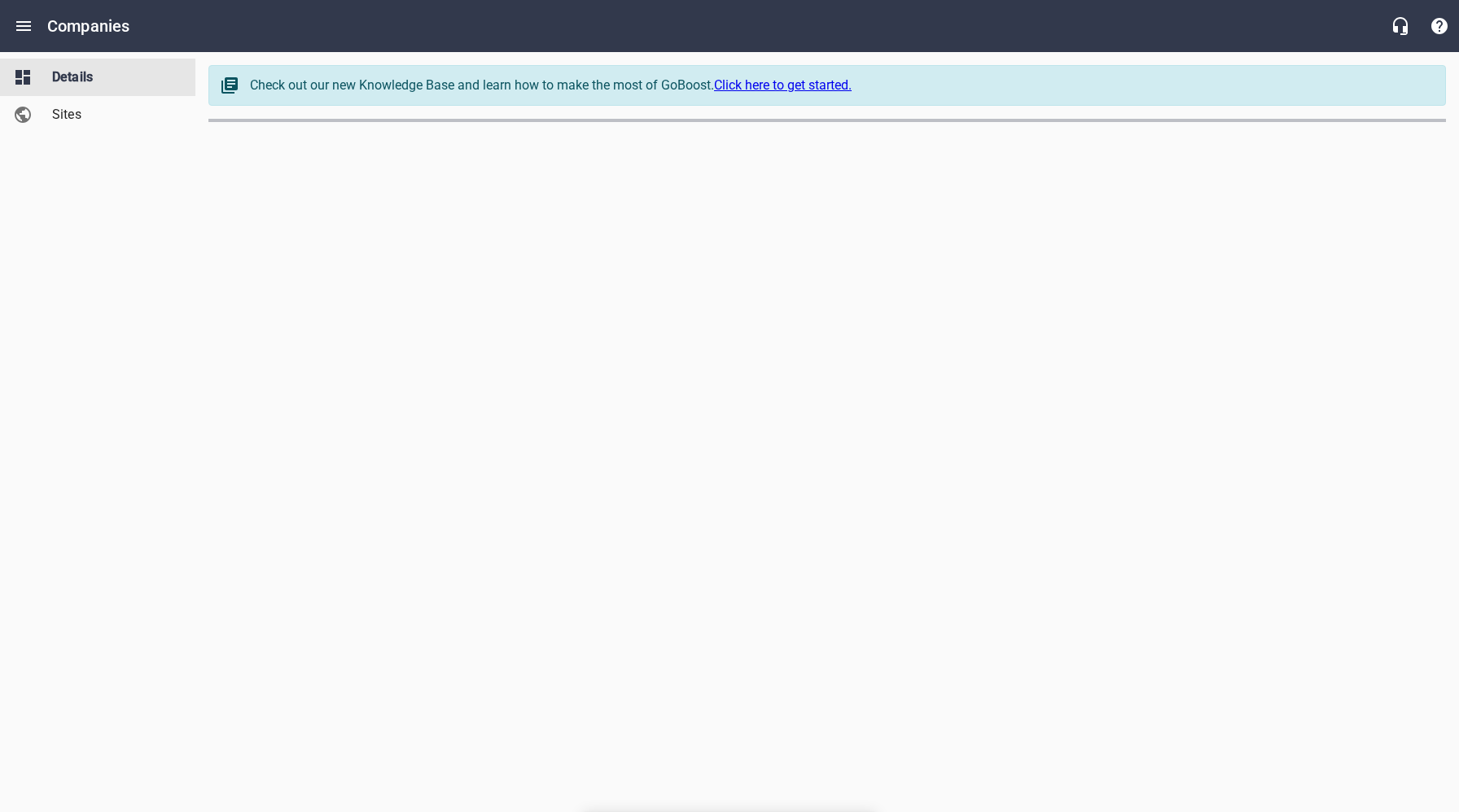
select select "[US_STATE]"
select select "62"
select select "[US_STATE]"
select select "62"
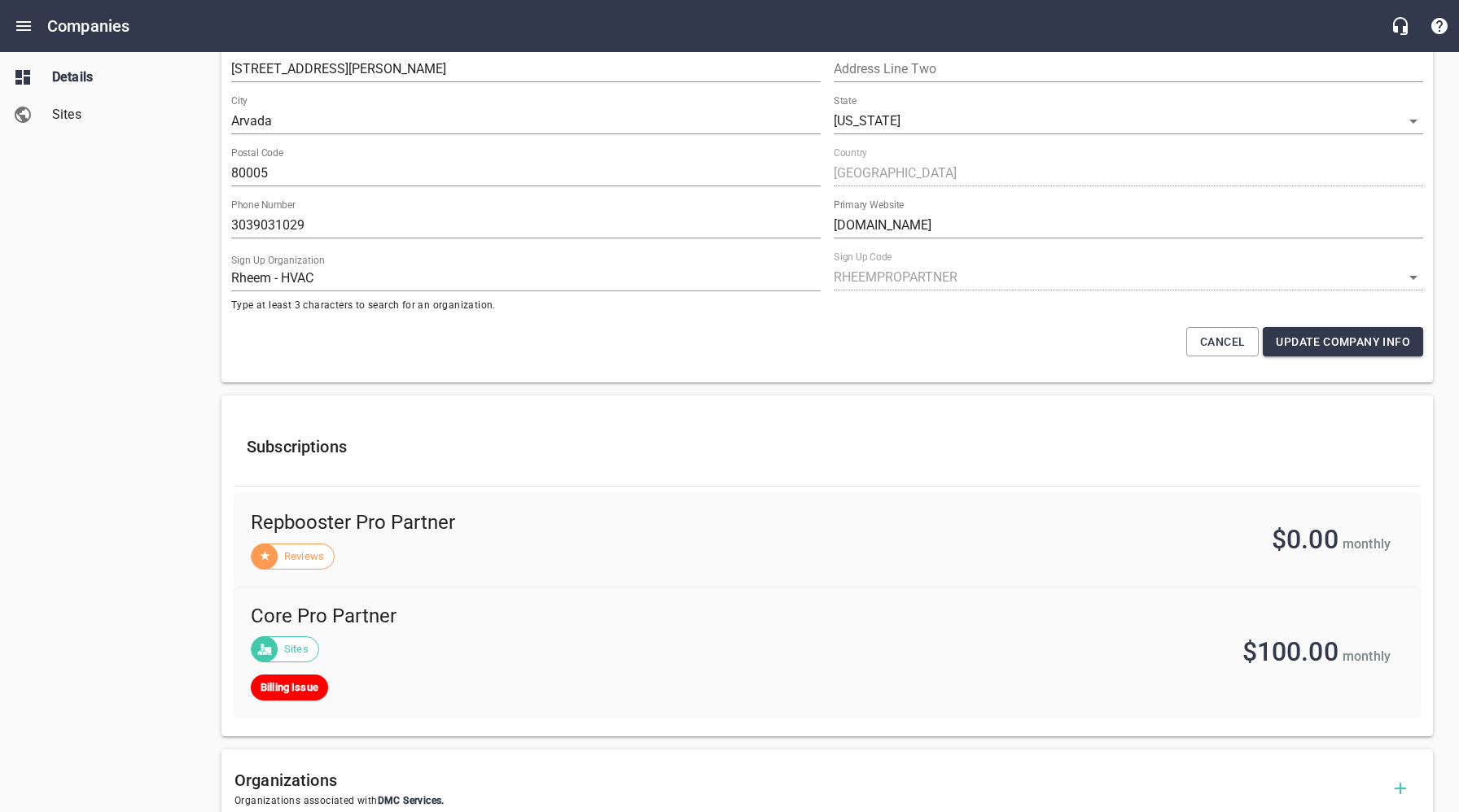
scroll to position [648, 0]
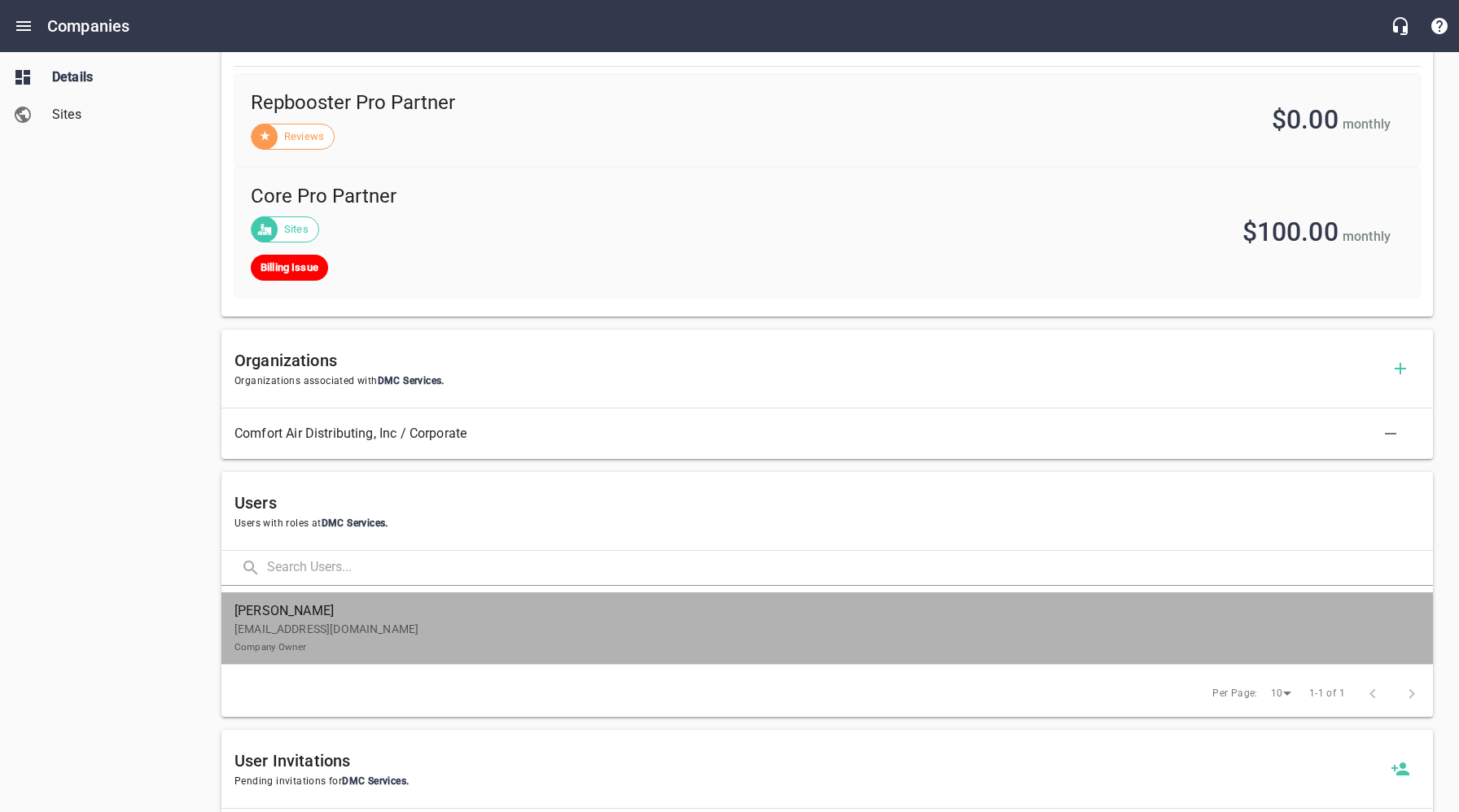
drag, startPoint x: 319, startPoint y: 622, endPoint x: 332, endPoint y: 616, distance: 14.3
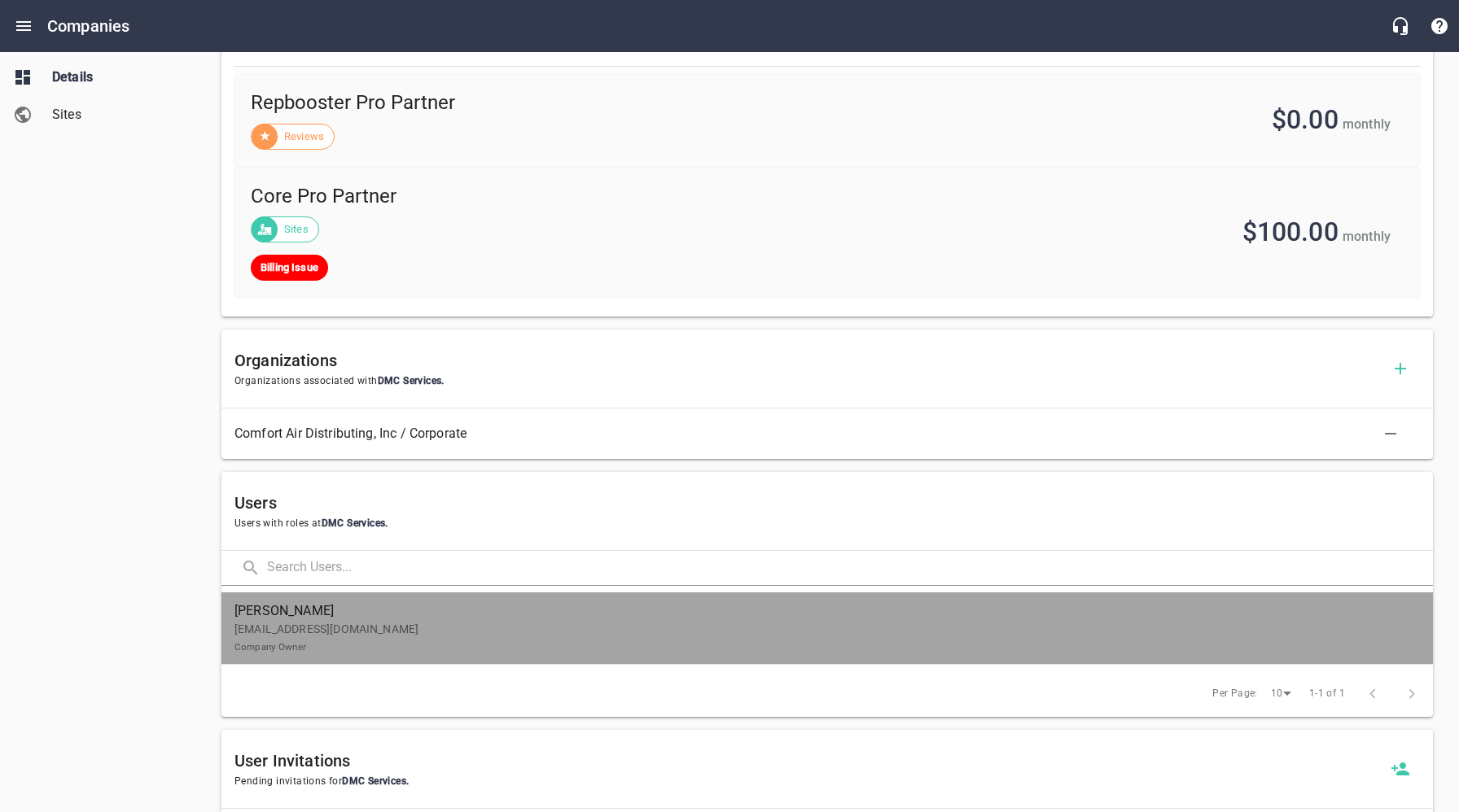
click at [319, 622] on p "[EMAIL_ADDRESS][DOMAIN_NAME] Company Owner" at bounding box center [820, 638] width 1172 height 34
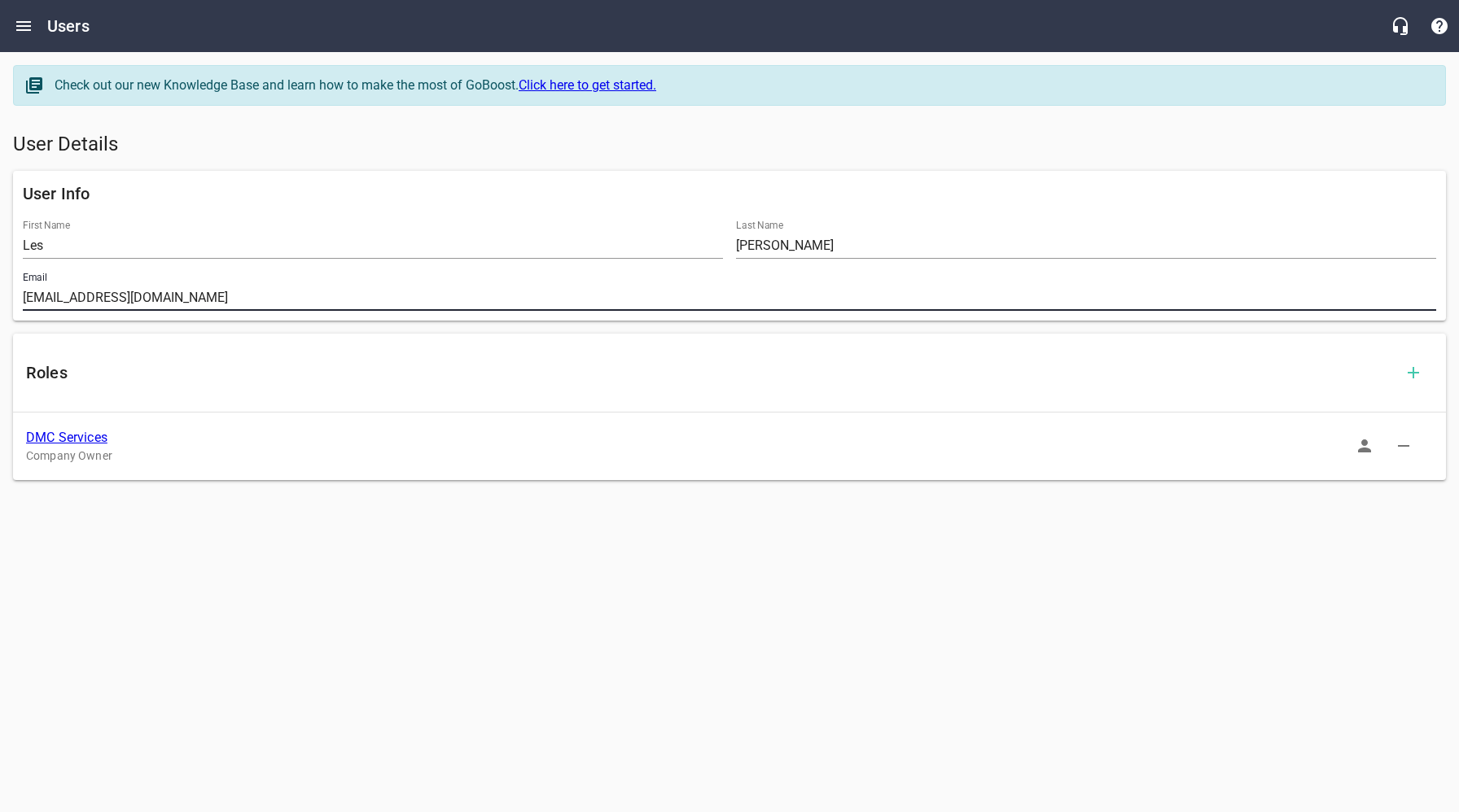
drag, startPoint x: 193, startPoint y: 296, endPoint x: 16, endPoint y: 299, distance: 177.0
click at [16, 299] on div "Email [EMAIL_ADDRESS][DOMAIN_NAME]" at bounding box center [729, 291] width 1426 height 53
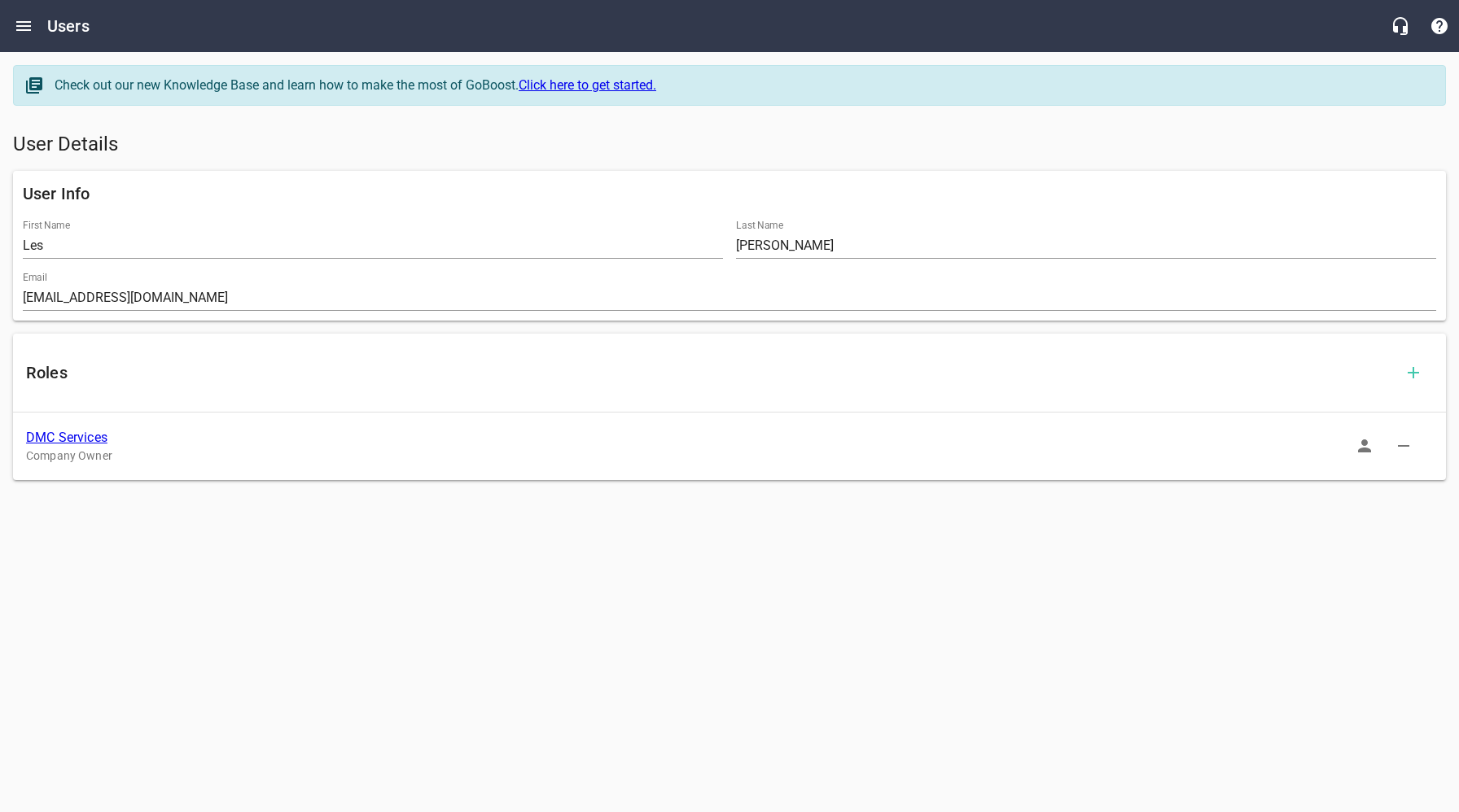
click at [50, 434] on link "DMC Services" at bounding box center [66, 438] width 81 height 16
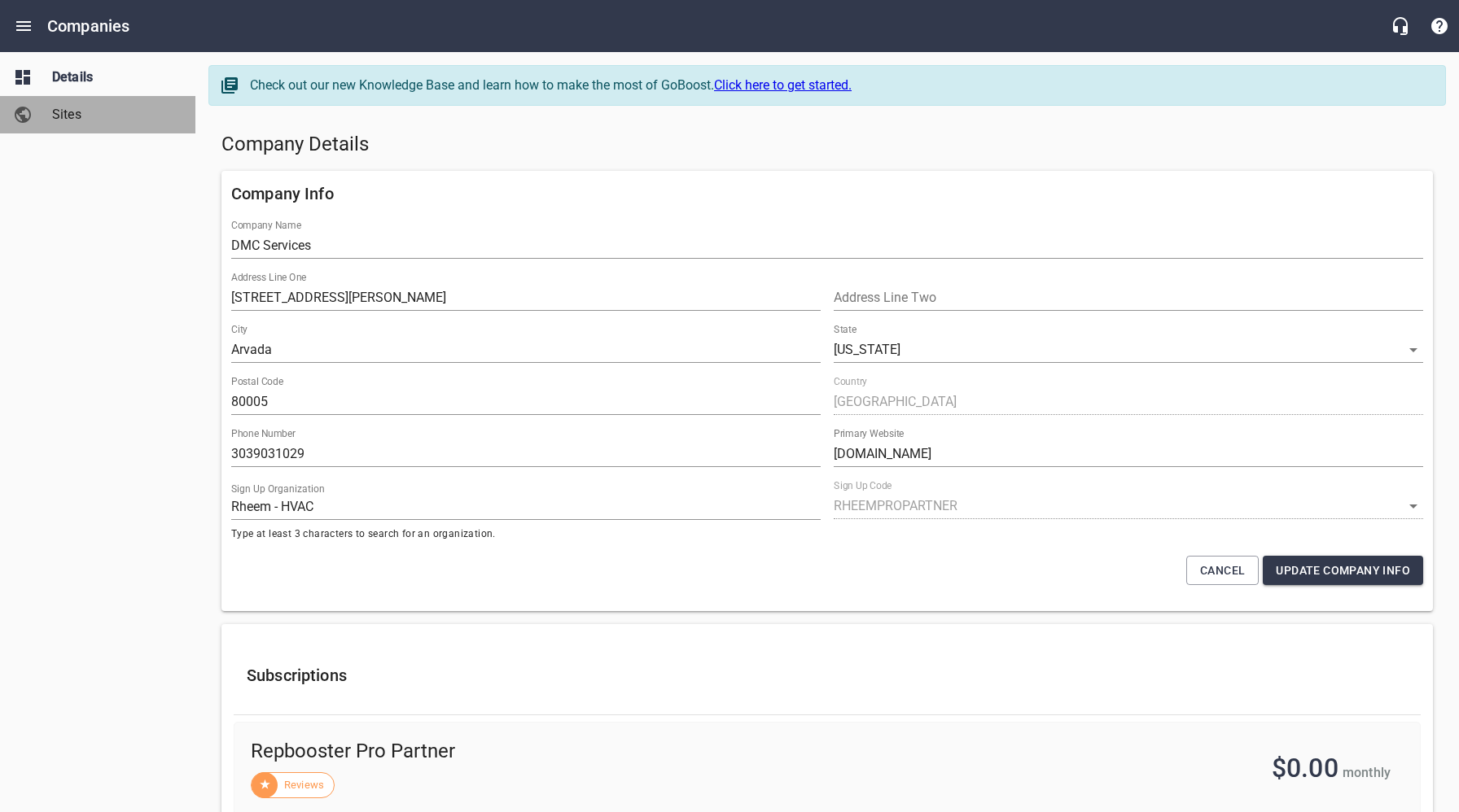
click at [81, 113] on span "Sites" at bounding box center [114, 115] width 124 height 20
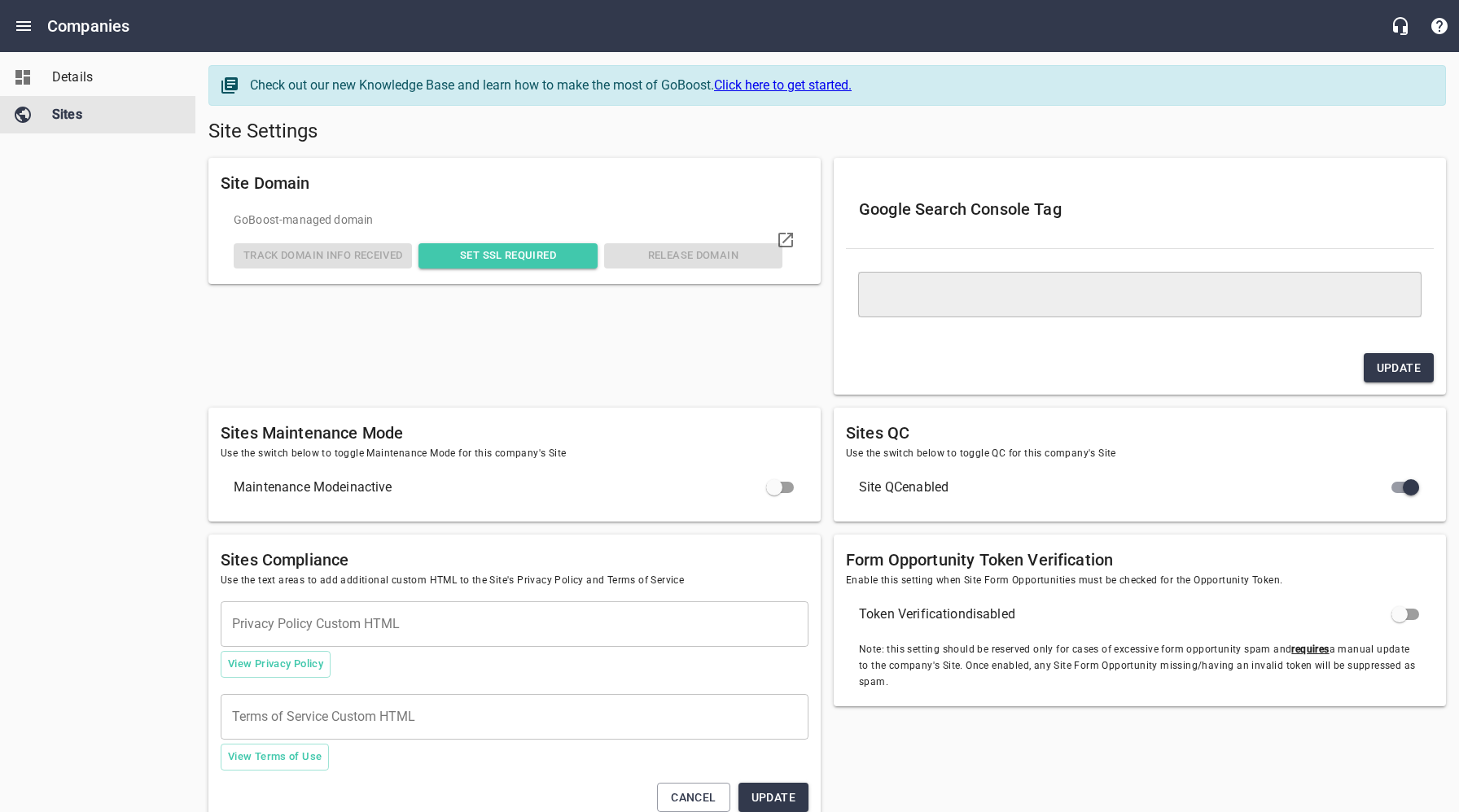
type textarea "<meta name="google-site-verification" content="zVZq3FjP8q8BoRWZCEIe6fFkBVhunKho…"
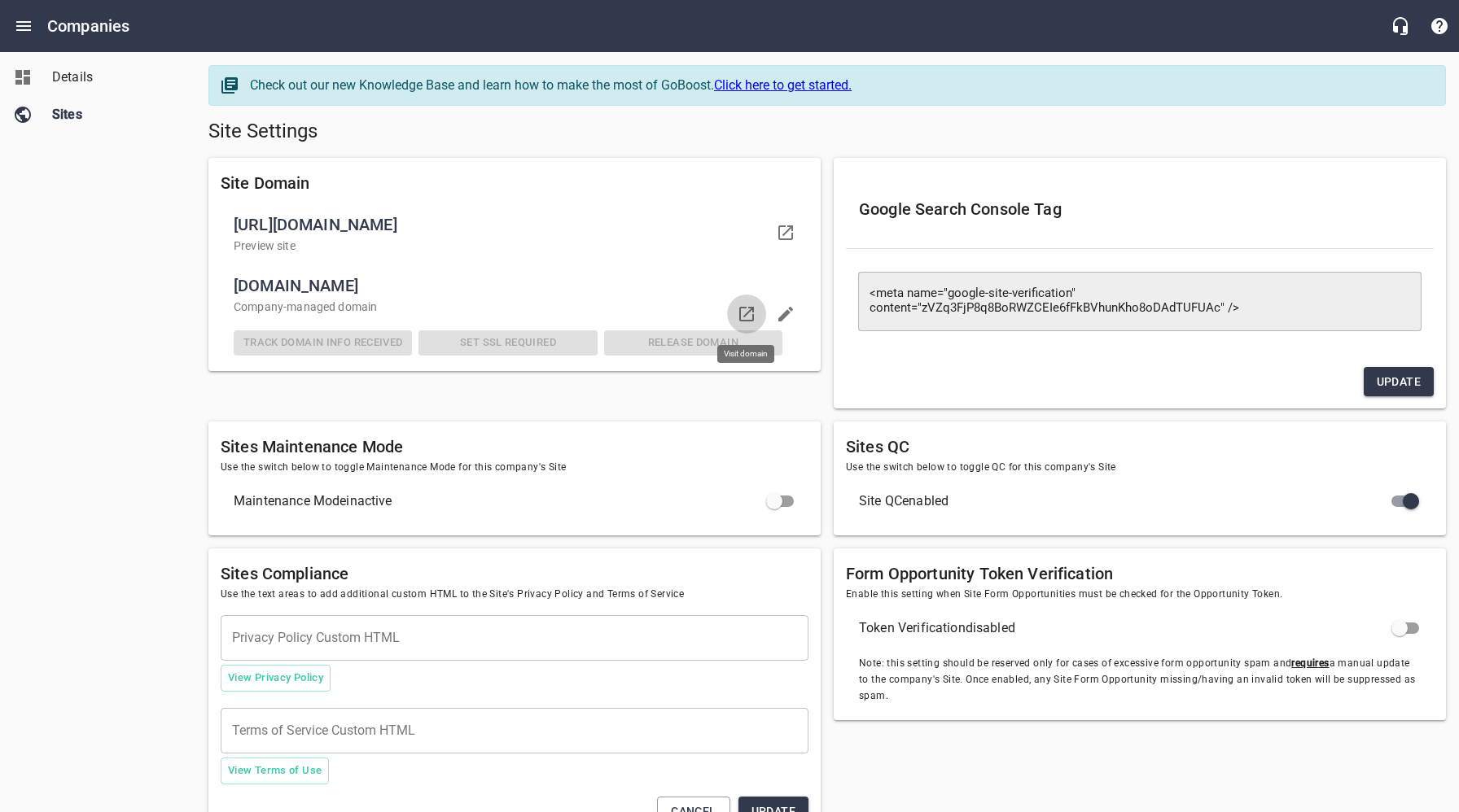
click at [749, 310] on icon at bounding box center [746, 314] width 15 height 15
click at [787, 500] on input "checkbox" at bounding box center [774, 501] width 39 height 39
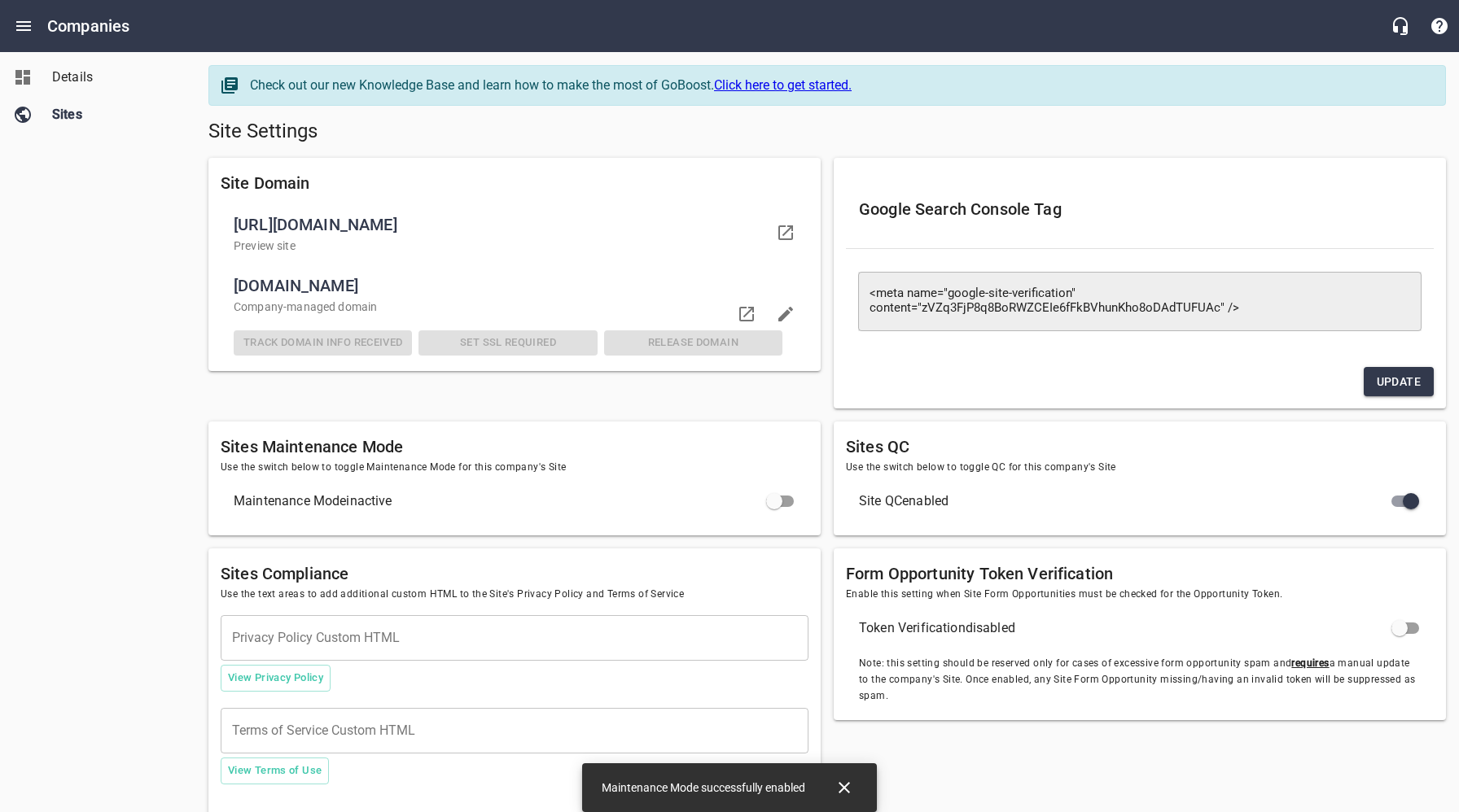
checkbox input "true"
checkbox input "false"
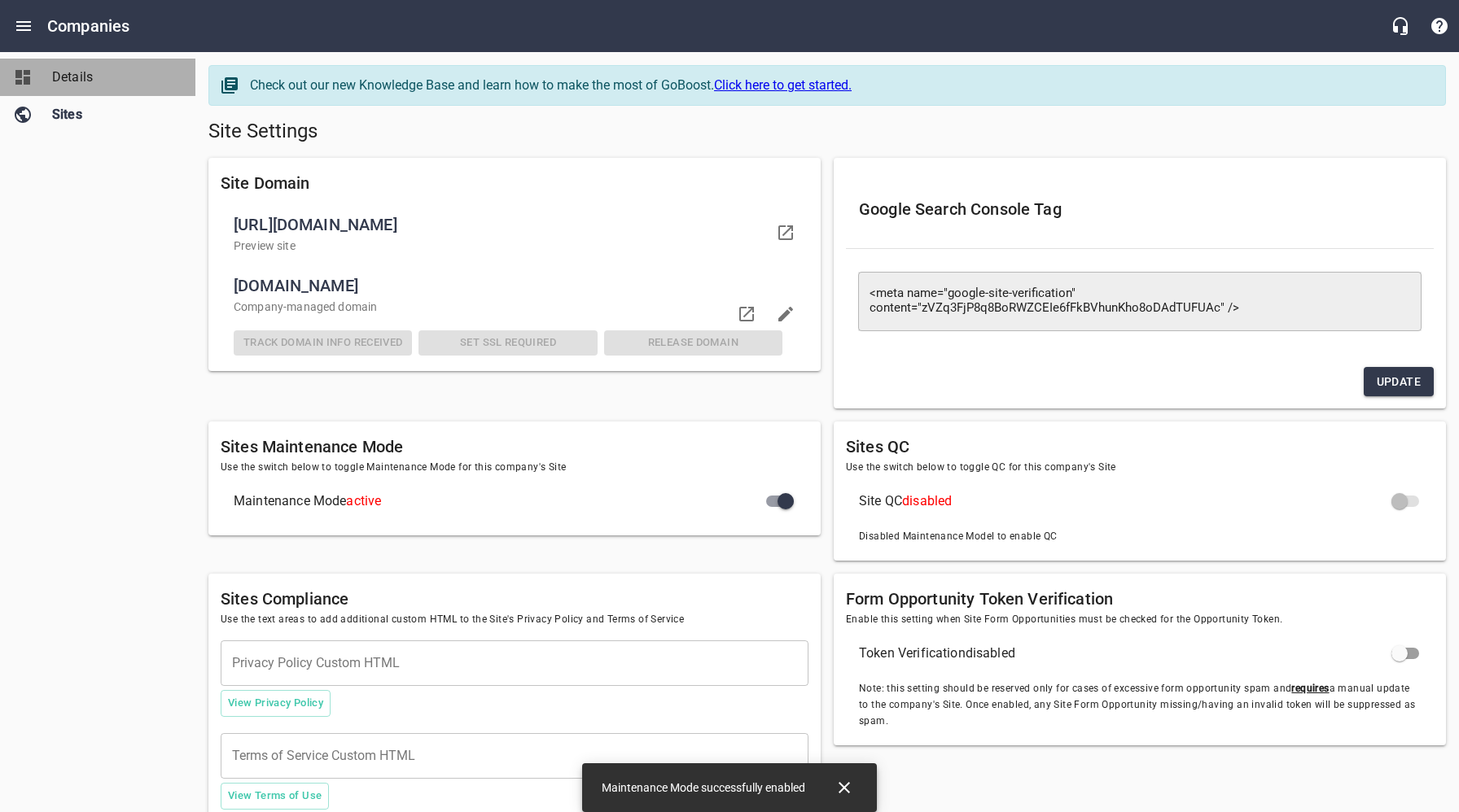
click at [86, 80] on span "Details" at bounding box center [114, 77] width 124 height 20
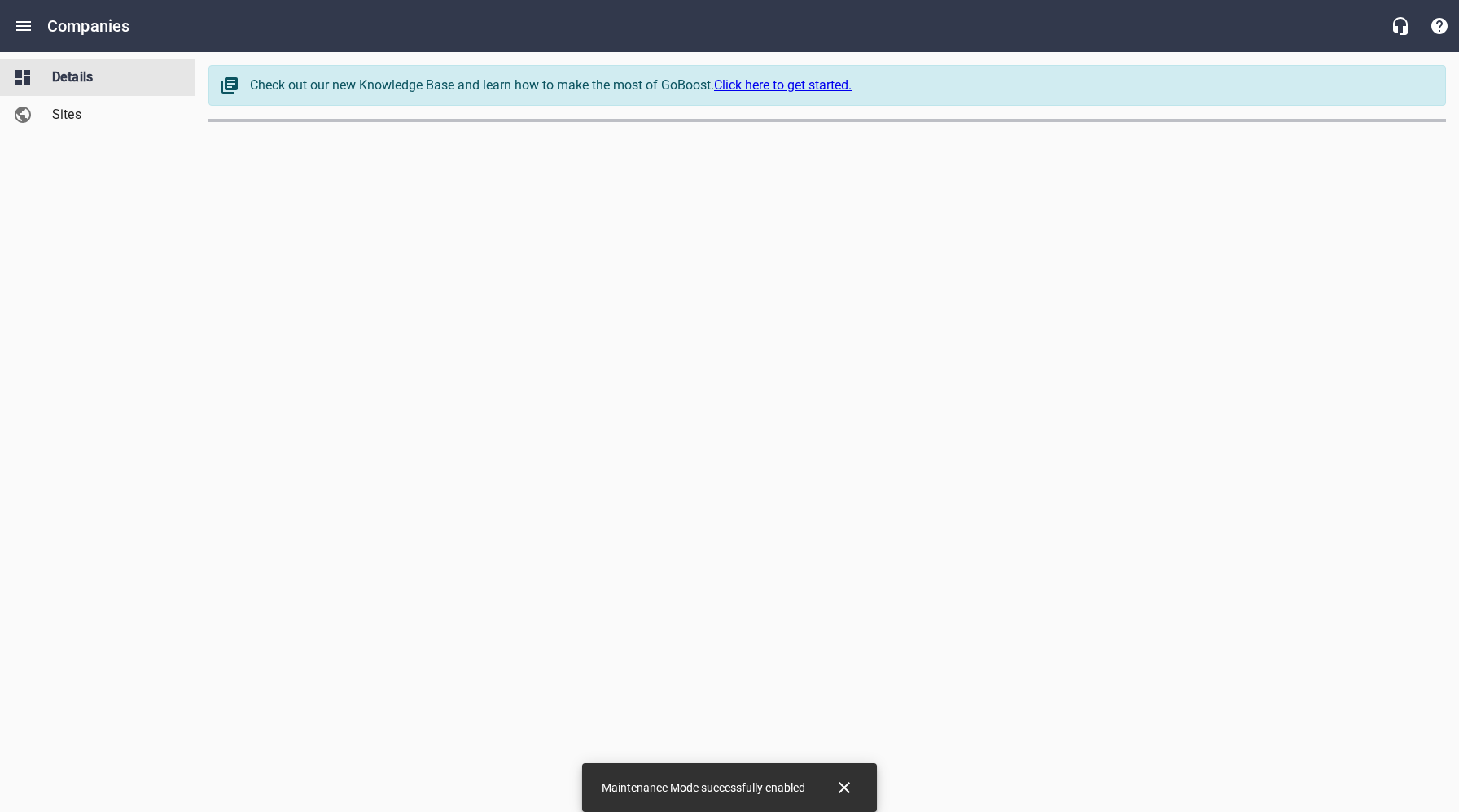
select select "[US_STATE]"
select select "62"
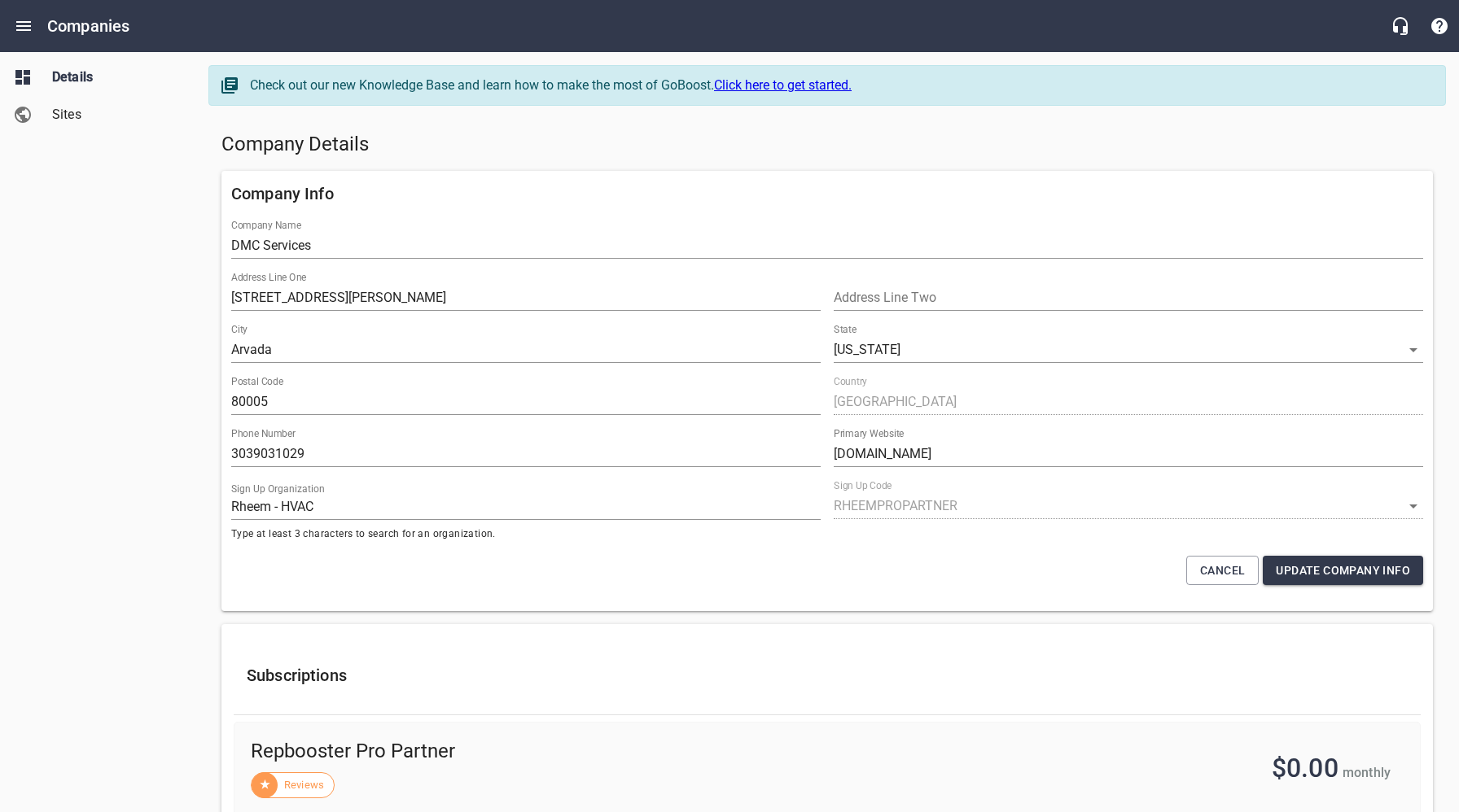
click at [66, 118] on span "Sites" at bounding box center [114, 115] width 124 height 20
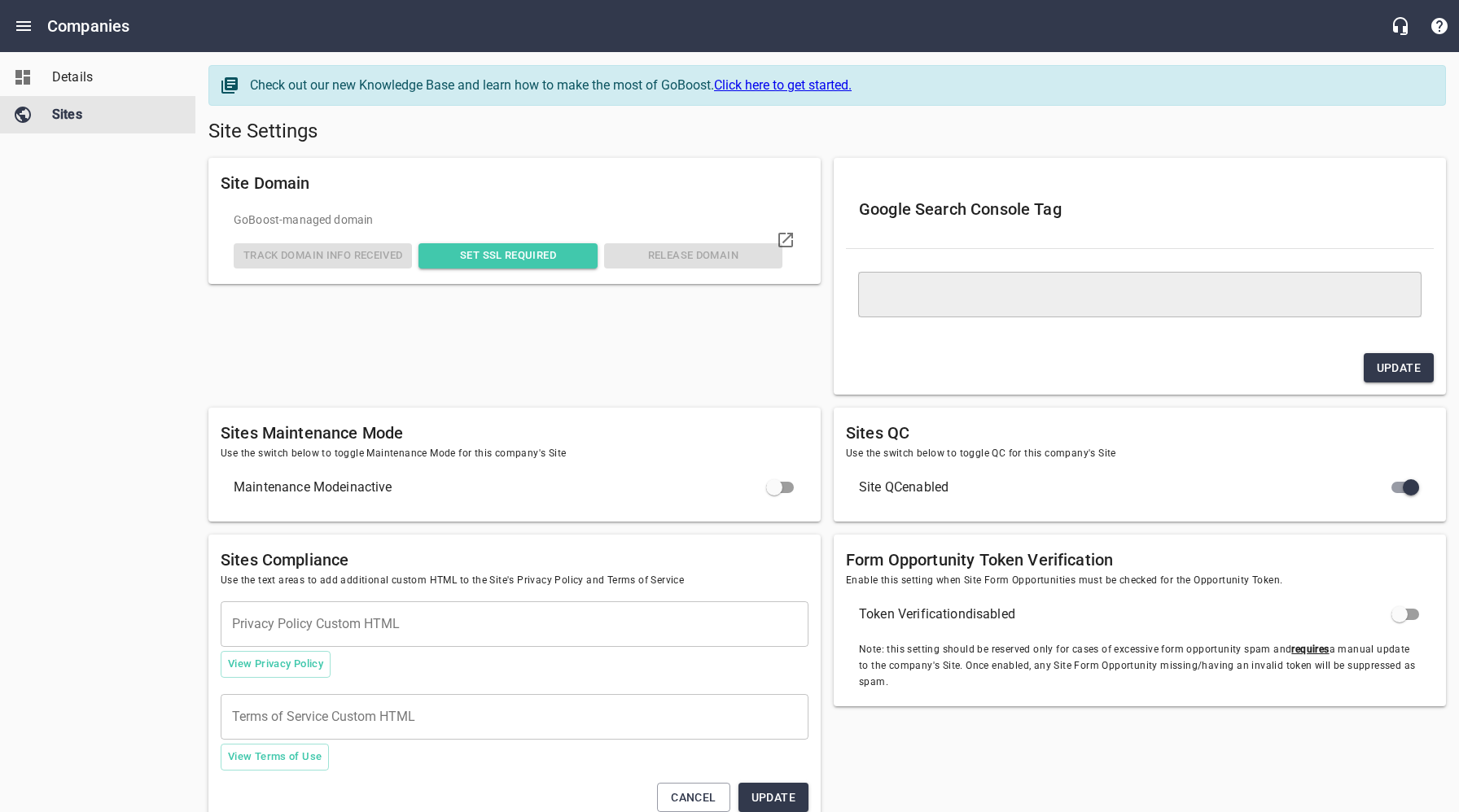
type textarea "<meta name="google-site-verification" content="zVZq3FjP8q8BoRWZCEIe6fFkBVhunKho…"
checkbox input "true"
checkbox input "false"
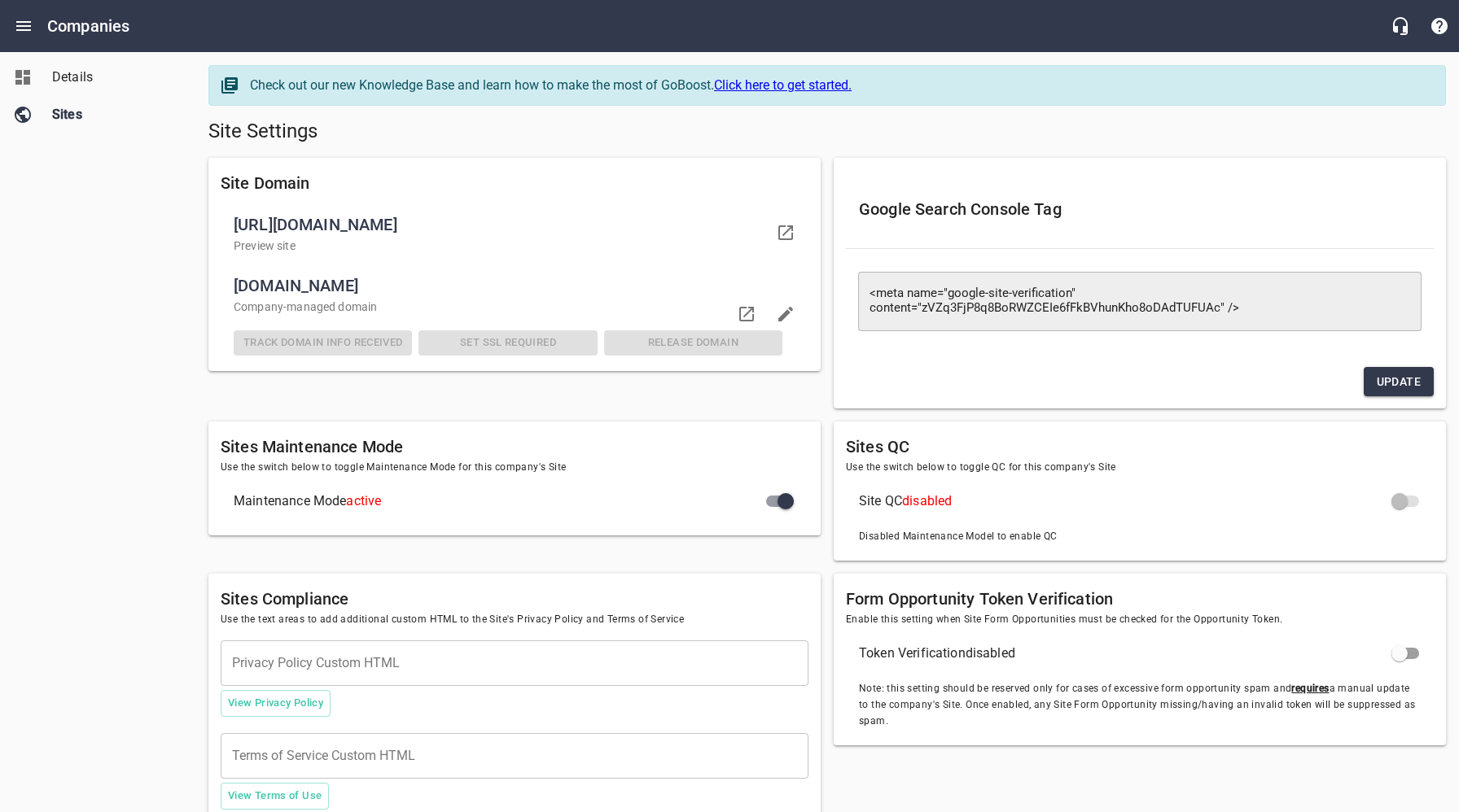
click at [73, 84] on span "Details" at bounding box center [114, 77] width 124 height 20
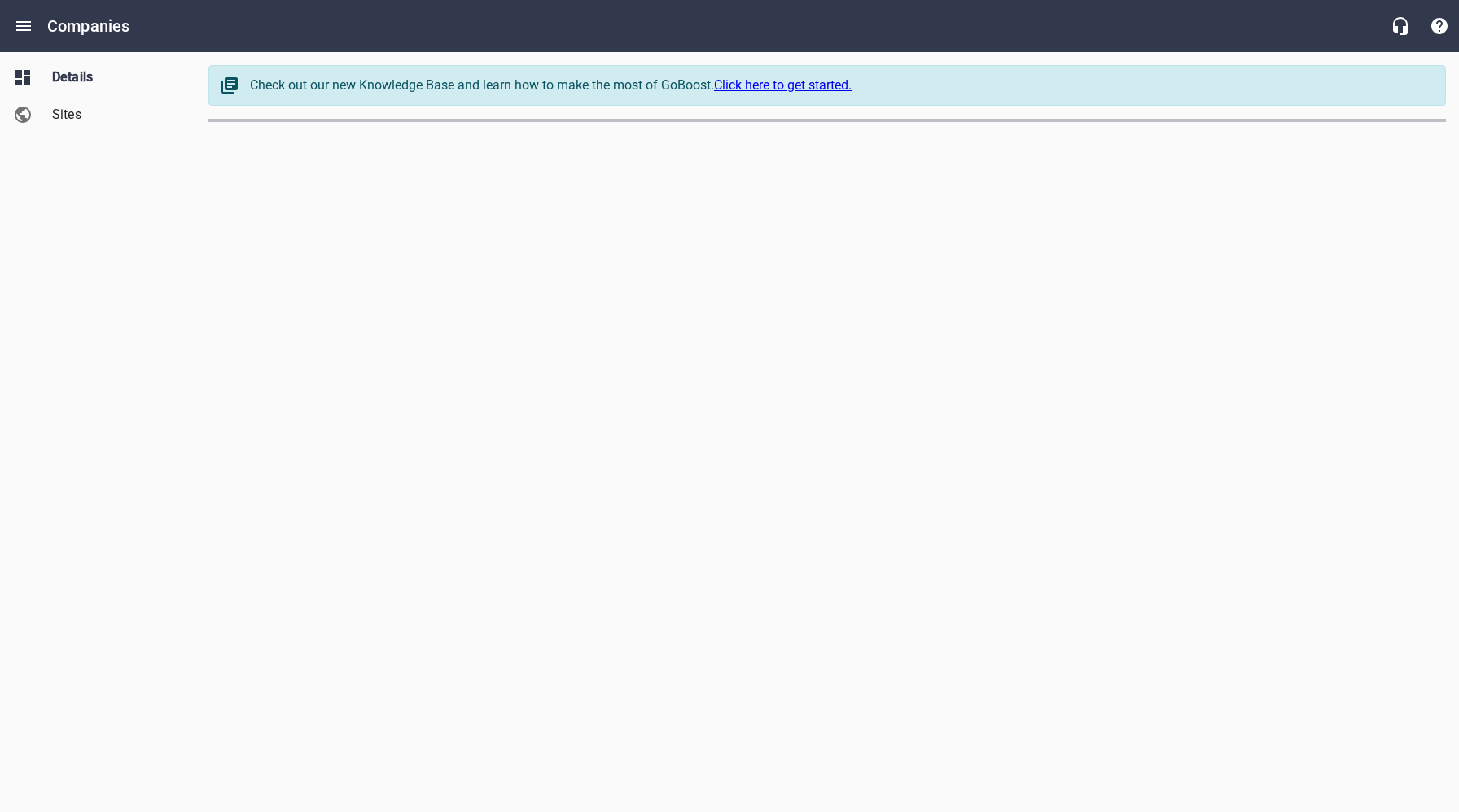
select select "[US_STATE]"
select select "62"
